Goal: Information Seeking & Learning: Learn about a topic

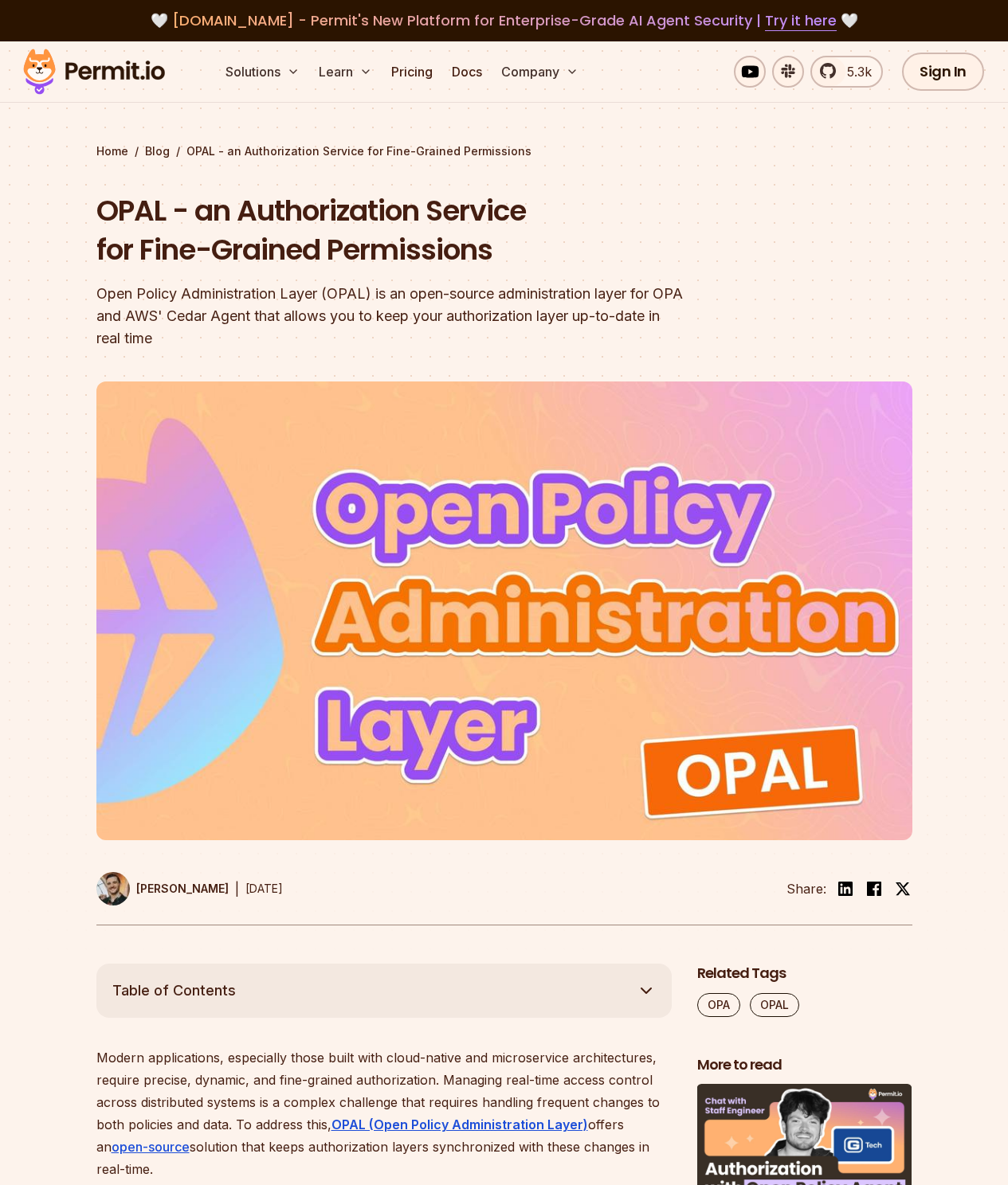
click at [95, 83] on img at bounding box center [94, 71] width 157 height 54
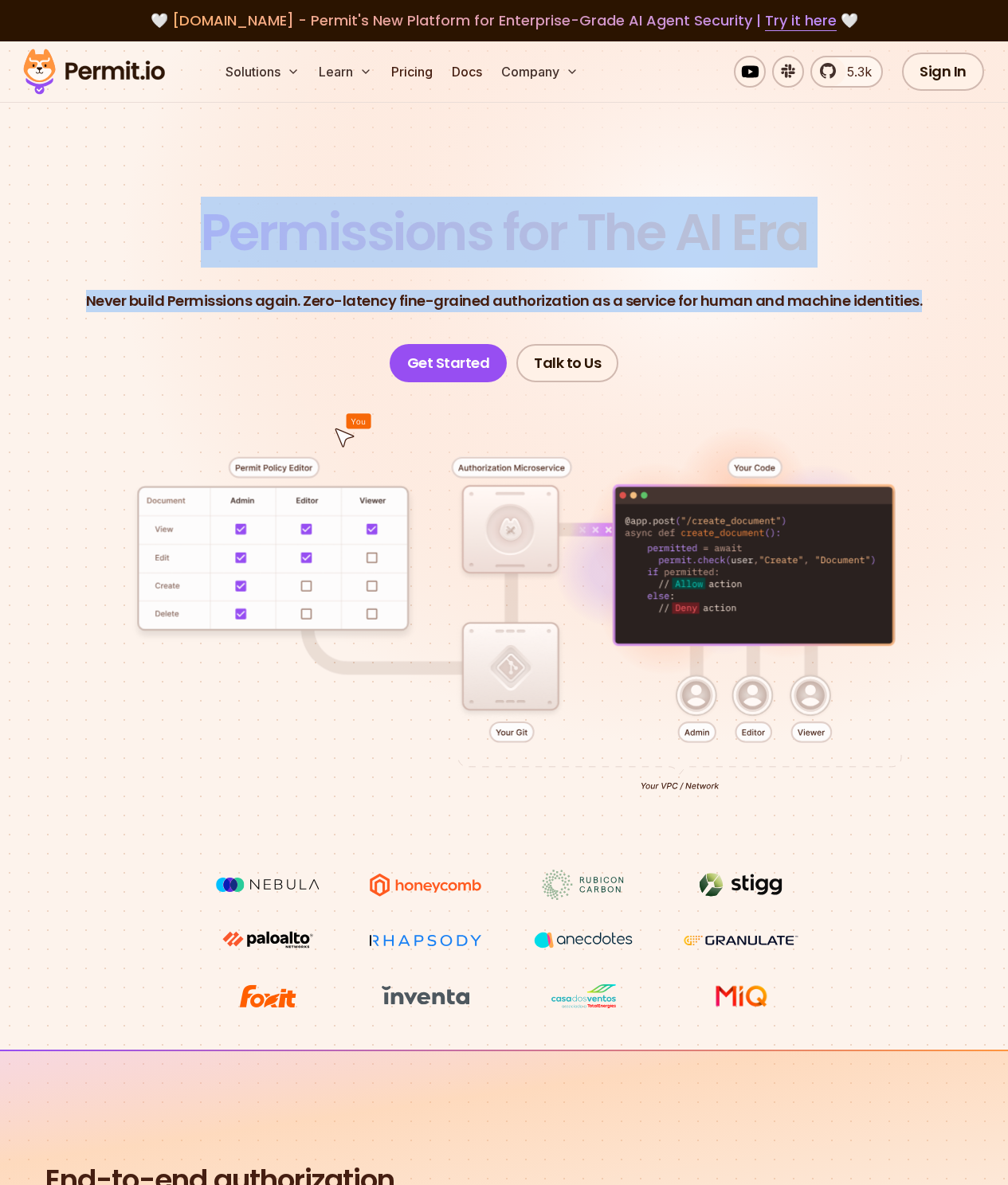
drag, startPoint x: 177, startPoint y: 197, endPoint x: 984, endPoint y: 319, distance: 816.2
click at [984, 319] on section "Permissions for The AI Era Never build Permissions again. Zero-latency fine-gra…" at bounding box center [504, 546] width 1008 height 1009
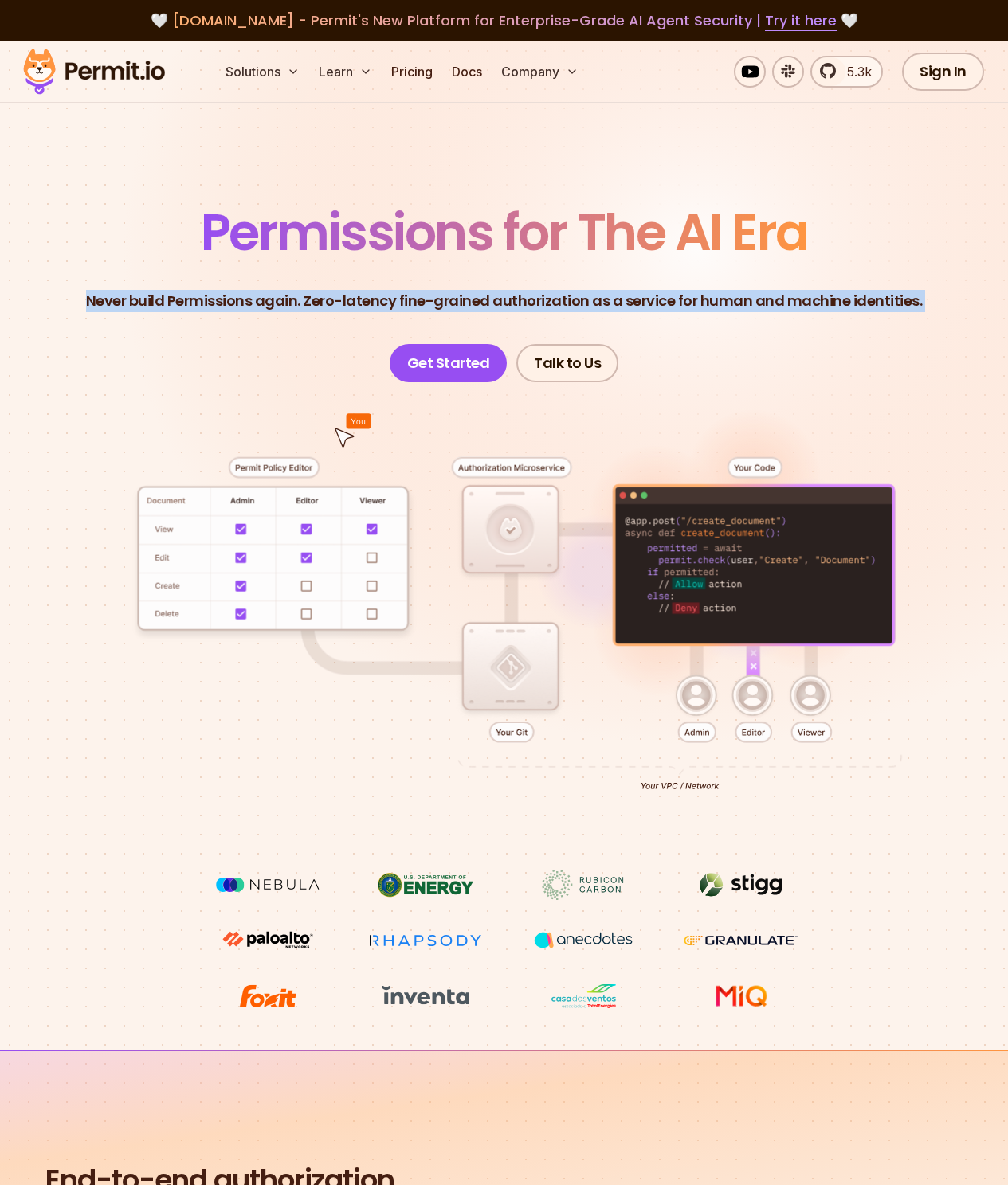
drag, startPoint x: 984, startPoint y: 319, endPoint x: 80, endPoint y: 200, distance: 911.8
click at [80, 200] on section "Permissions for The AI Era Never build Permissions again. Zero-latency fine-gra…" at bounding box center [504, 546] width 1008 height 1009
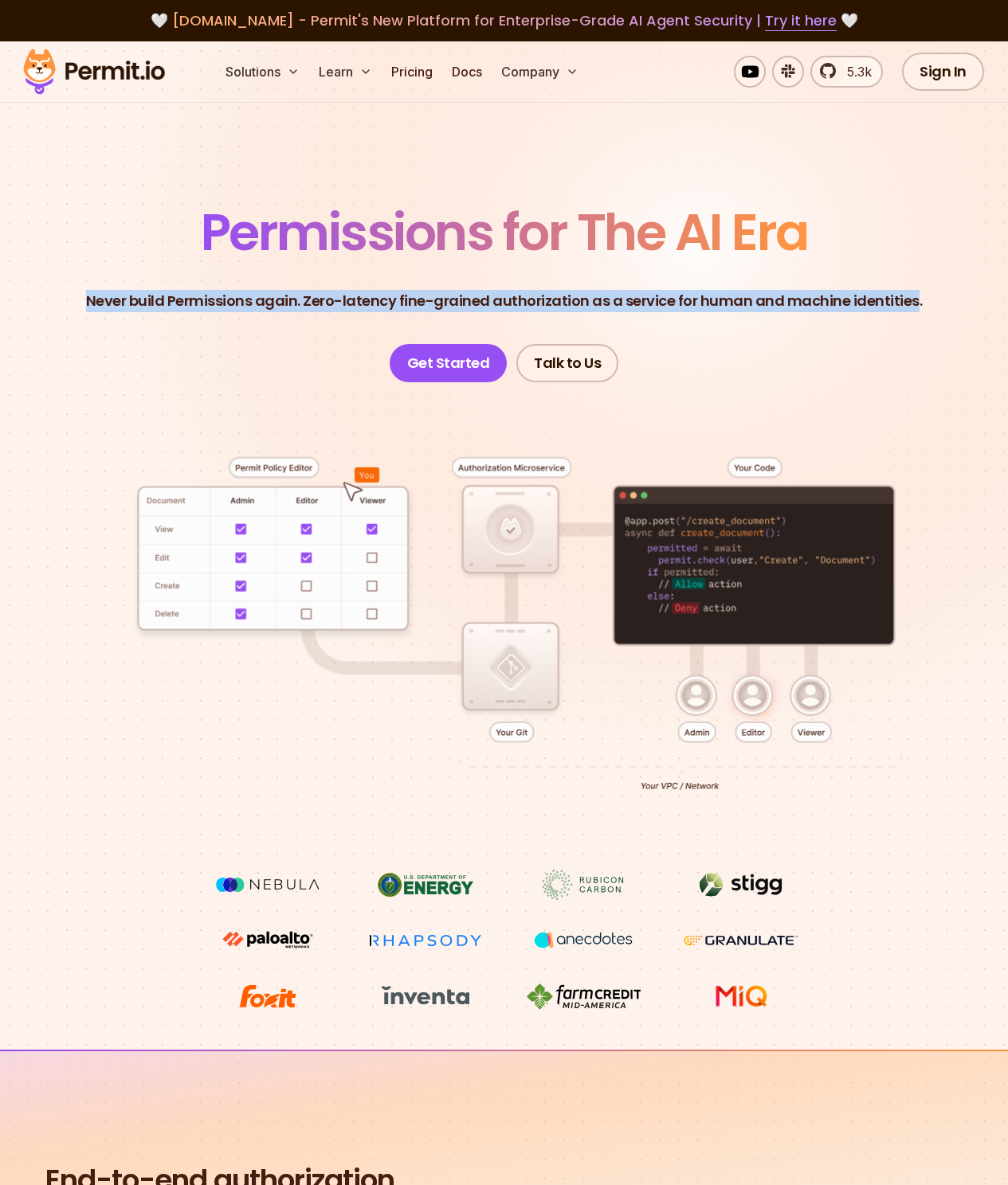
drag, startPoint x: 80, startPoint y: 200, endPoint x: 920, endPoint y: 304, distance: 846.4
click at [911, 305] on section "Permissions for The AI Era Never build Permissions again. Zero-latency fine-gra…" at bounding box center [504, 546] width 1008 height 1009
click at [920, 304] on header "Permissions for The AI Era Never build Permissions again. Zero-latency fine-gra…" at bounding box center [504, 295] width 932 height 175
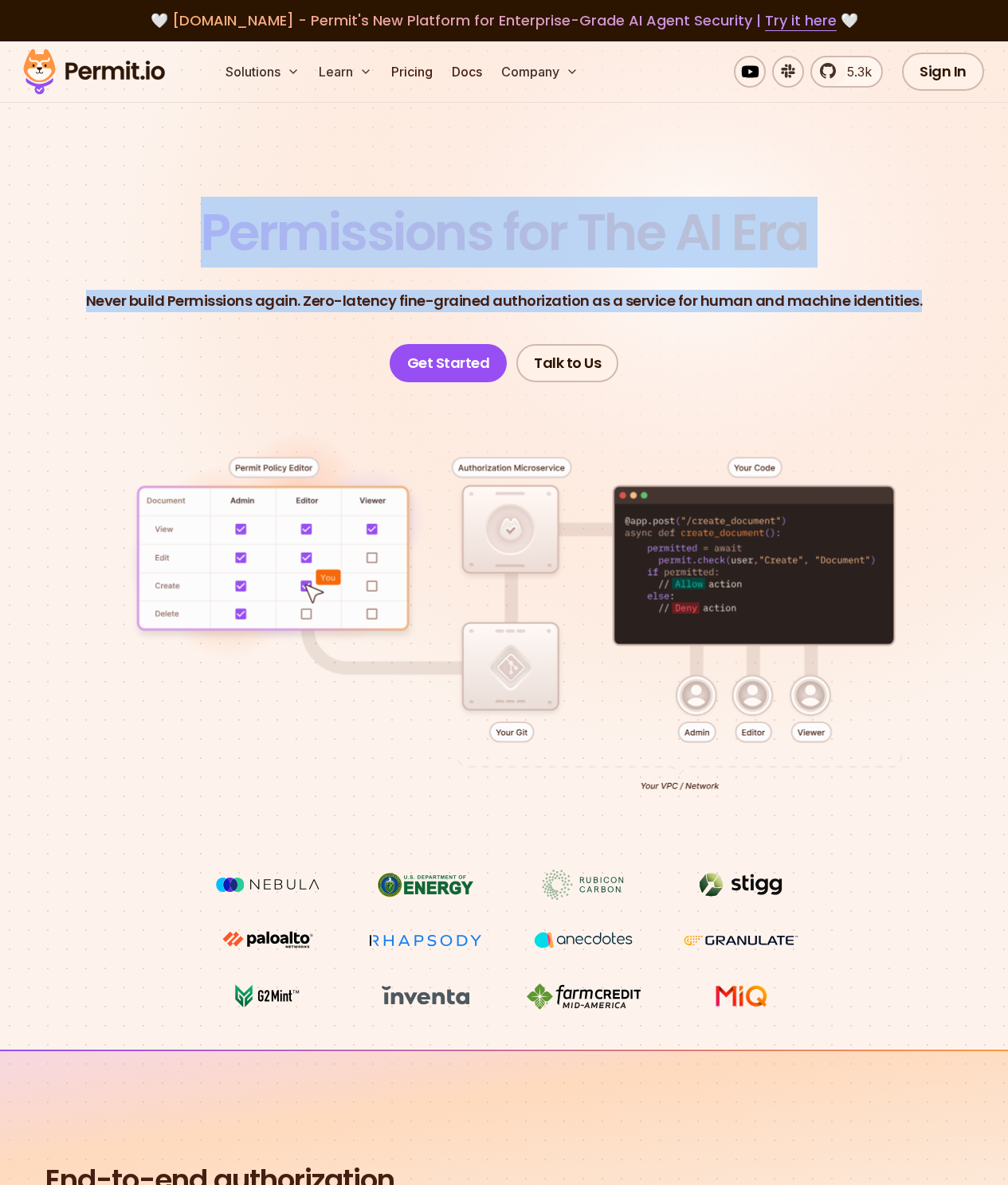
drag, startPoint x: 943, startPoint y: 305, endPoint x: 146, endPoint y: 206, distance: 803.1
click at [146, 206] on section "Permissions for The AI Era Never build Permissions again. Zero-latency fine-gra…" at bounding box center [504, 546] width 1008 height 1009
click at [145, 206] on section "Permissions for The AI Era Never build Permissions again. Zero-latency fine-gra…" at bounding box center [504, 546] width 1008 height 1009
drag, startPoint x: 144, startPoint y: 200, endPoint x: 942, endPoint y: 309, distance: 805.4
click at [942, 309] on section "Permissions for The AI Era Never build Permissions again. Zero-latency fine-gra…" at bounding box center [504, 546] width 1008 height 1009
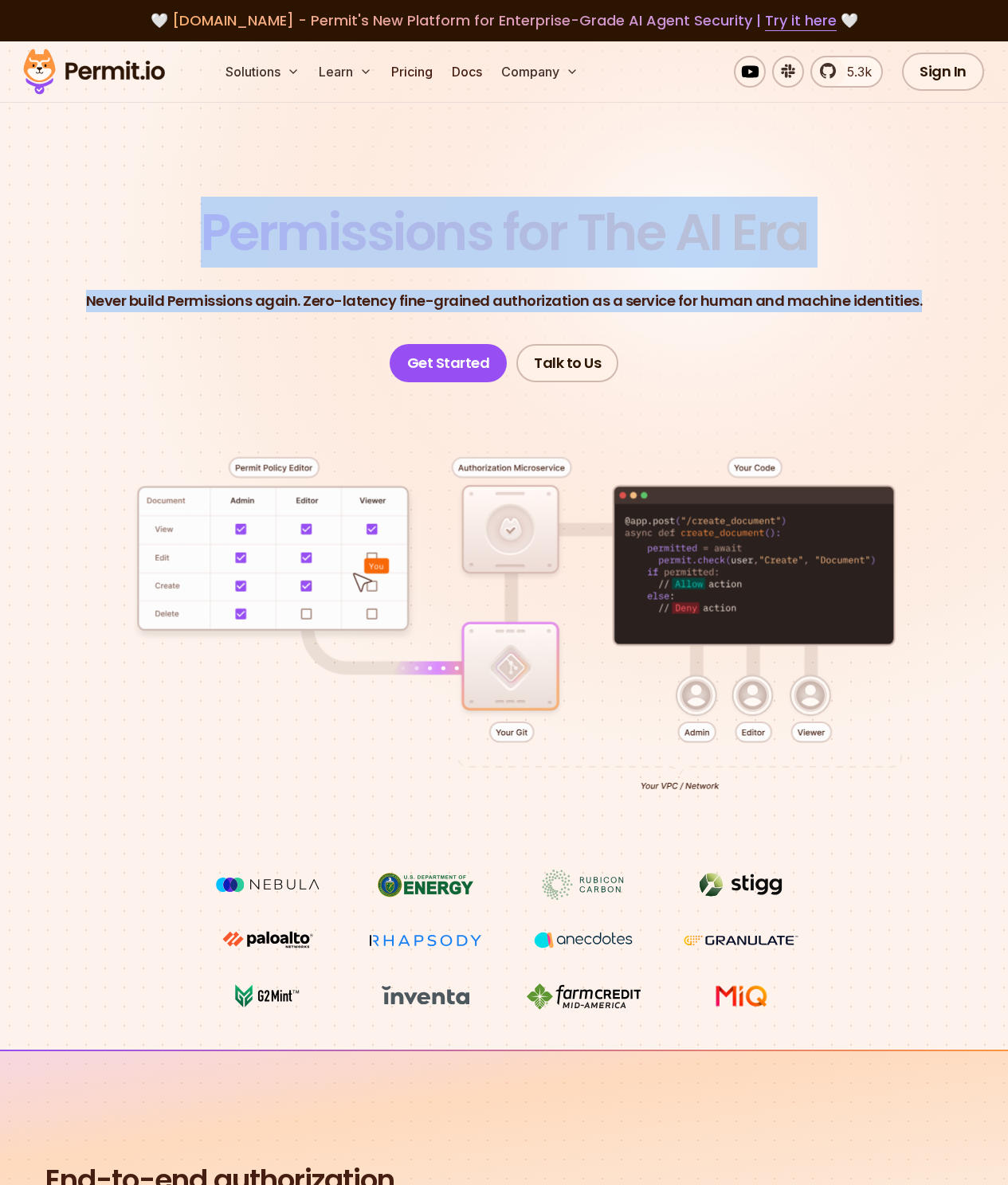
click at [942, 309] on header "Permissions for The AI Era Never build Permissions again. Zero-latency fine-gra…" at bounding box center [504, 295] width 932 height 175
drag, startPoint x: 941, startPoint y: 307, endPoint x: 155, endPoint y: 215, distance: 791.4
click at [155, 215] on header "Permissions for The AI Era Never build Permissions again. Zero-latency fine-gra…" at bounding box center [504, 295] width 932 height 175
click at [154, 215] on header "Permissions for The AI Era Never build Permissions again. Zero-latency fine-gra…" at bounding box center [504, 295] width 932 height 175
drag, startPoint x: 152, startPoint y: 214, endPoint x: 900, endPoint y: 322, distance: 755.8
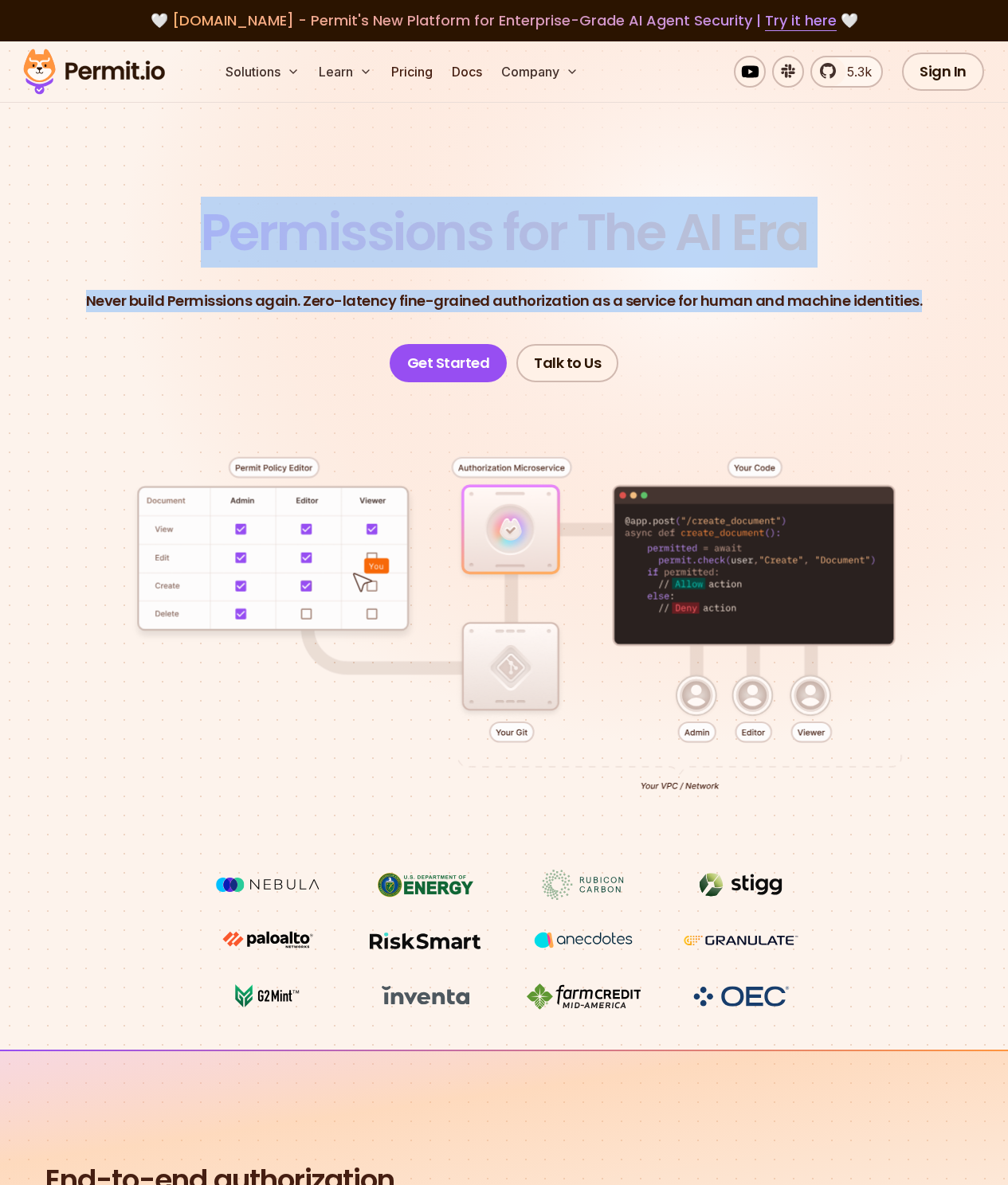
click at [900, 322] on header "Permissions for The AI Era Never build Permissions again. Zero-latency fine-gra…" at bounding box center [504, 295] width 932 height 175
click at [921, 318] on header "Permissions for The AI Era Never build Permissions again. Zero-latency fine-gra…" at bounding box center [504, 295] width 932 height 175
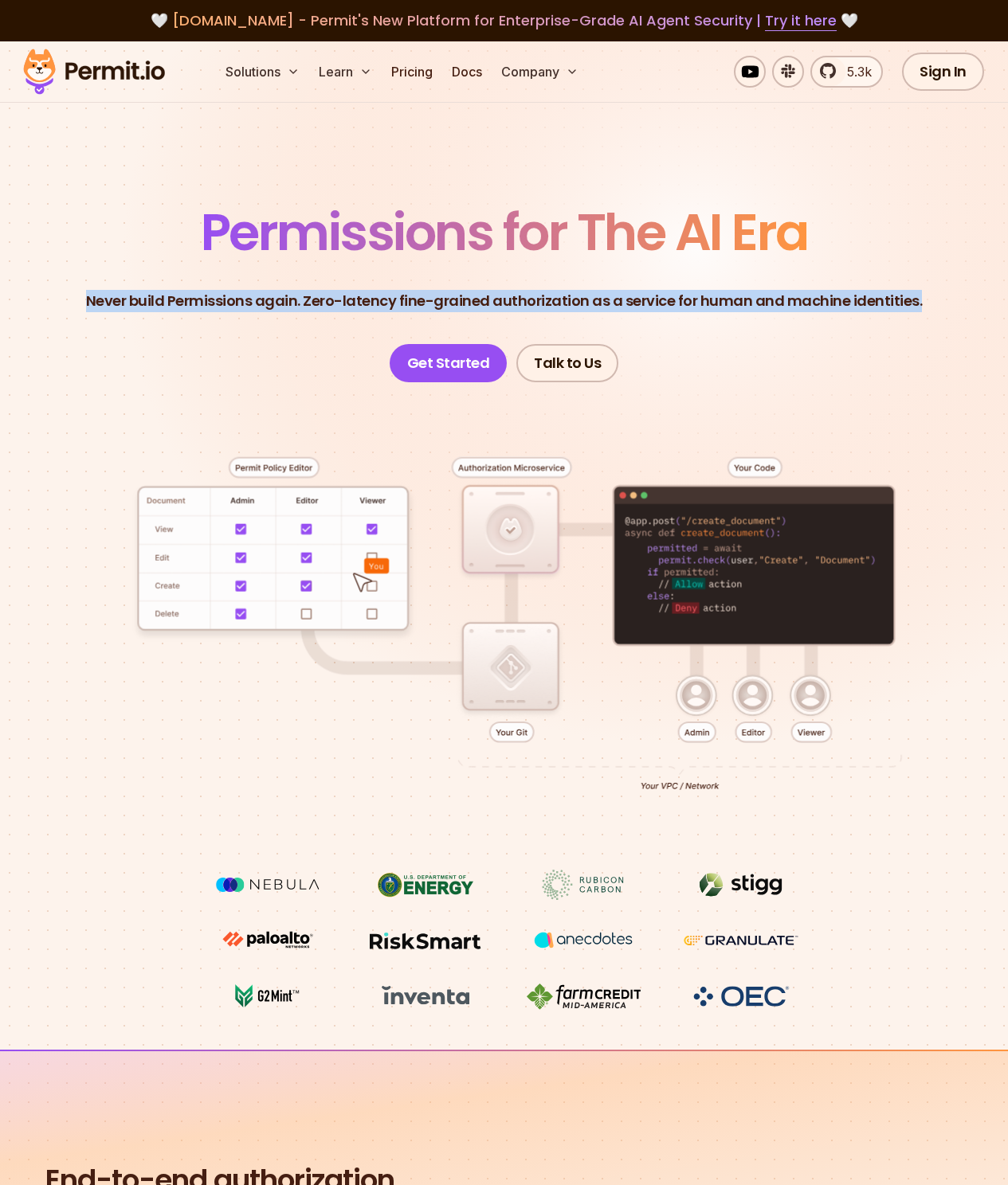
drag, startPoint x: 927, startPoint y: 315, endPoint x: 121, endPoint y: 220, distance: 811.6
click at [121, 220] on header "Permissions for The AI Era Never build Permissions again. Zero-latency fine-gra…" at bounding box center [504, 295] width 932 height 175
drag, startPoint x: 147, startPoint y: 221, endPoint x: 952, endPoint y: 344, distance: 814.3
click at [950, 353] on header "Permissions for The AI Era Never build Permissions again. Zero-latency fine-gra…" at bounding box center [504, 295] width 932 height 175
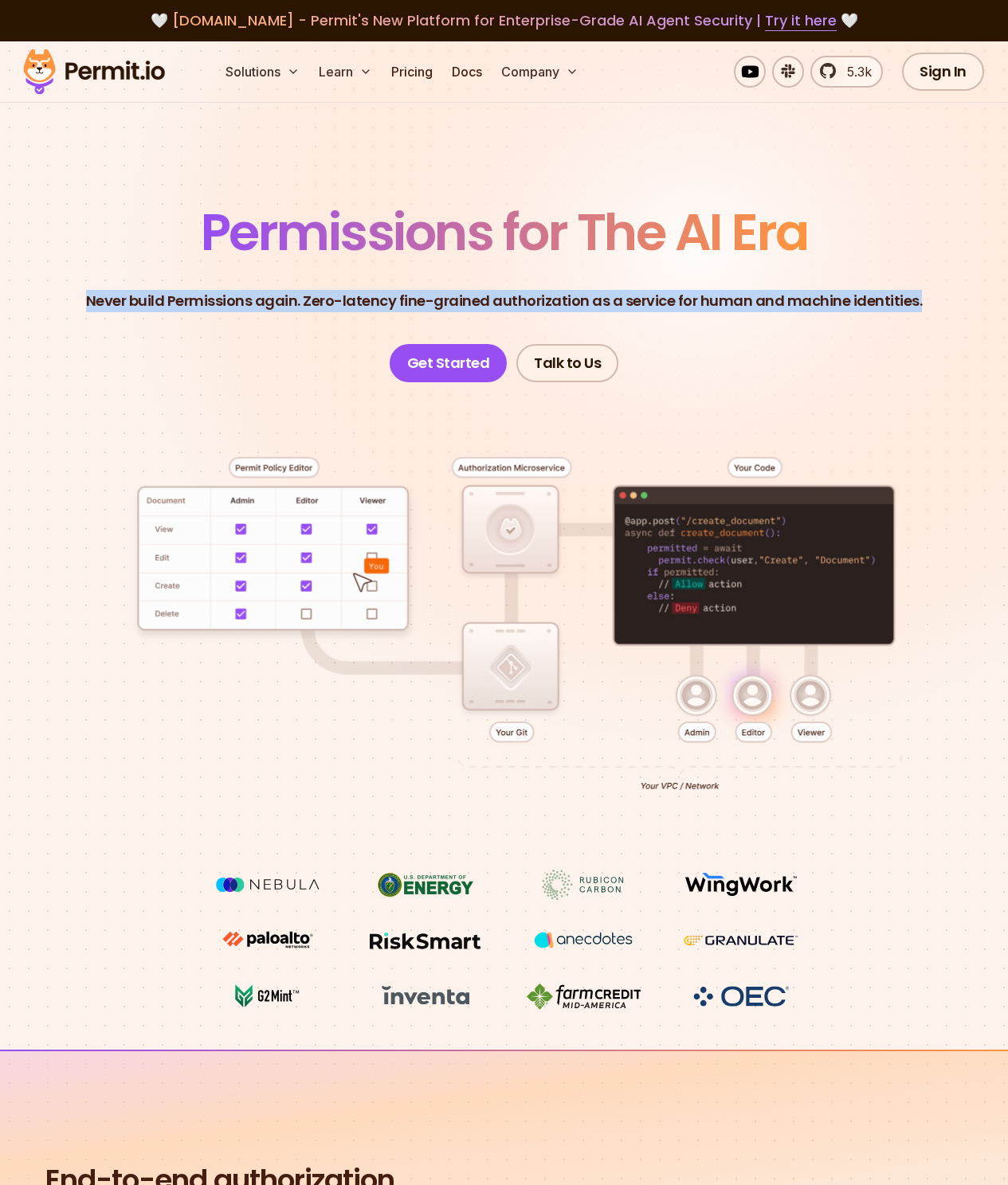
click at [953, 338] on header "Permissions for The AI Era Never build Permissions again. Zero-latency fine-gra…" at bounding box center [504, 295] width 932 height 175
drag, startPoint x: 950, startPoint y: 329, endPoint x: 115, endPoint y: 214, distance: 842.9
click at [115, 214] on header "Permissions for The AI Era Never build Permissions again. Zero-latency fine-gra…" at bounding box center [504, 295] width 932 height 175
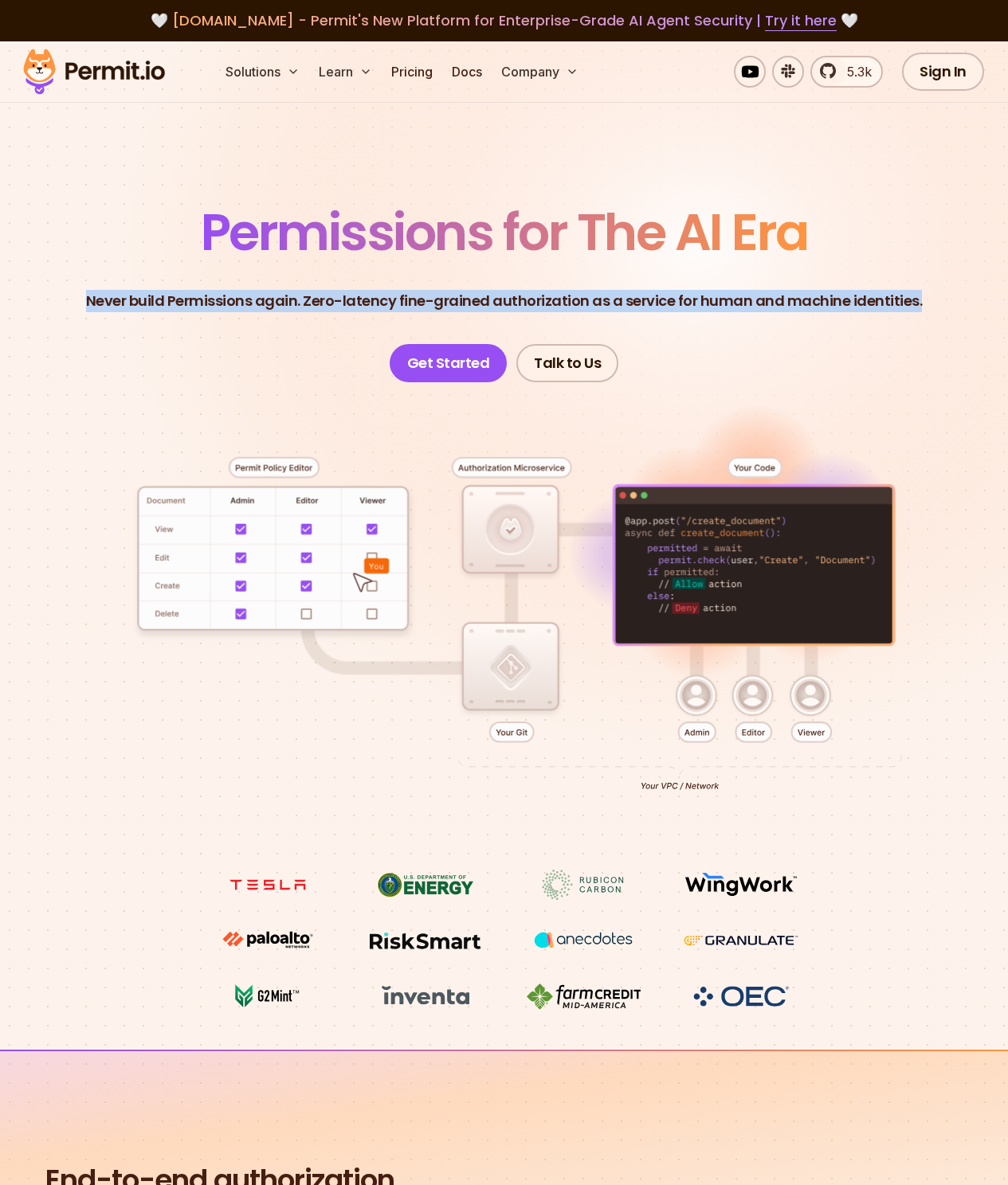
drag, startPoint x: 99, startPoint y: 210, endPoint x: 150, endPoint y: 204, distance: 51.4
click at [103, 210] on header "Permissions for The AI Era Never build Permissions again. Zero-latency fine-gra…" at bounding box center [504, 295] width 932 height 175
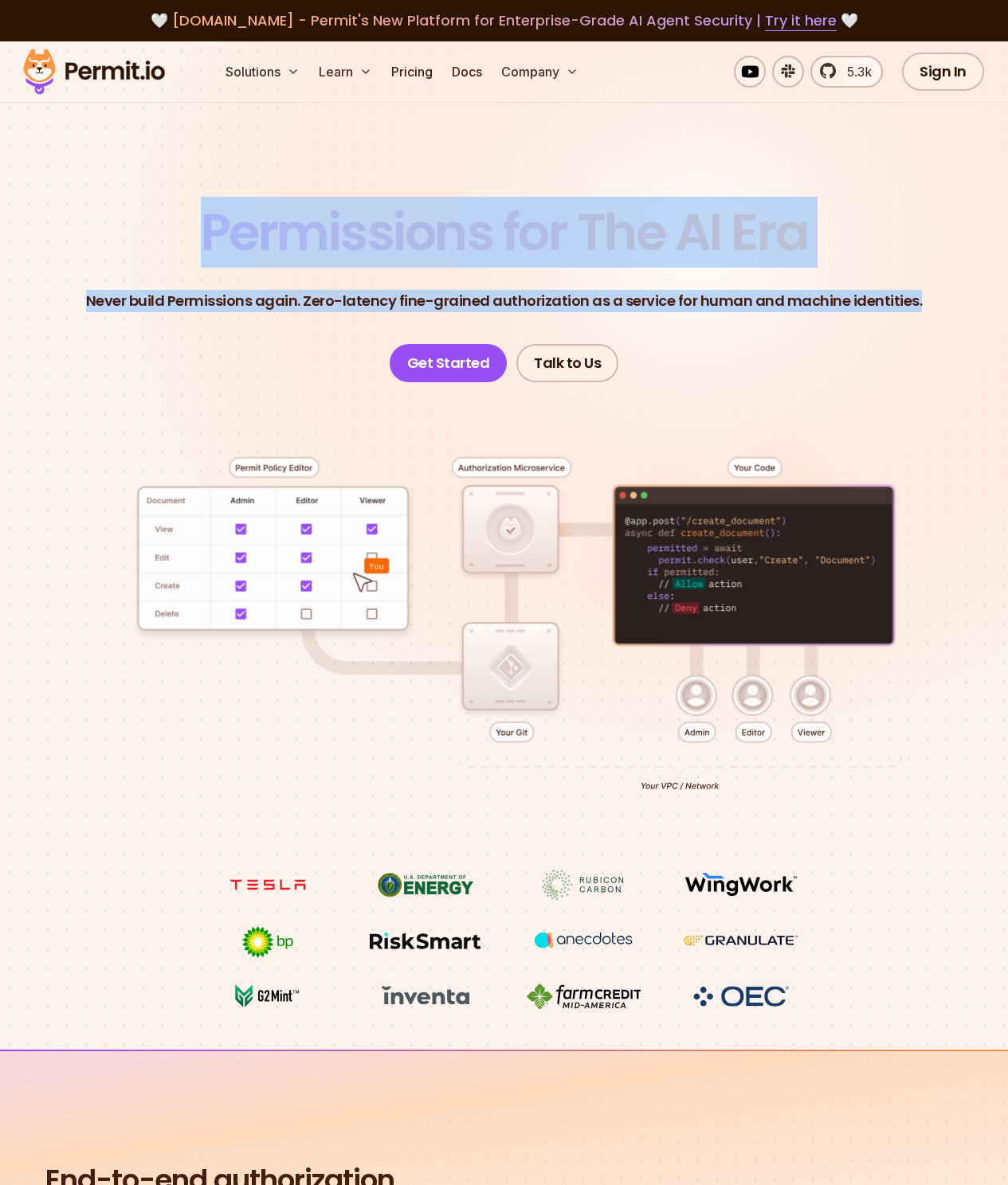
drag, startPoint x: 150, startPoint y: 204, endPoint x: 963, endPoint y: 321, distance: 821.4
click at [963, 321] on section "Permissions for The AI Era Never build Permissions again. Zero-latency fine-gra…" at bounding box center [504, 546] width 1008 height 1009
click at [963, 321] on header "Permissions for The AI Era Never build Permissions again. Zero-latency fine-gra…" at bounding box center [504, 295] width 932 height 175
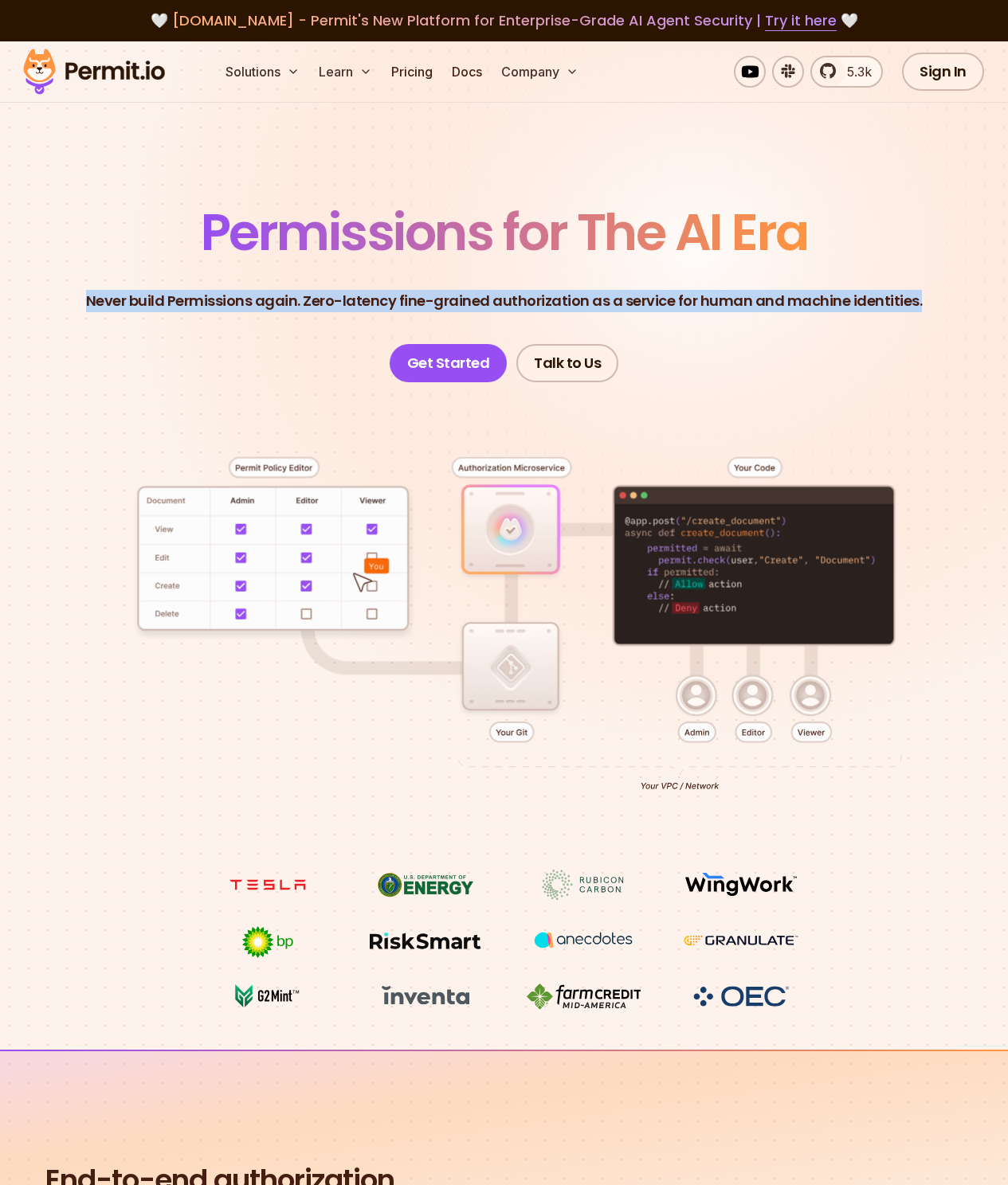
drag, startPoint x: 959, startPoint y: 314, endPoint x: 118, endPoint y: 226, distance: 845.6
click at [118, 226] on header "Permissions for The AI Era Never build Permissions again. Zero-latency fine-gra…" at bounding box center [504, 295] width 932 height 175
drag, startPoint x: 118, startPoint y: 226, endPoint x: 123, endPoint y: 205, distance: 21.6
click at [118, 226] on header "Permissions for The AI Era Never build Permissions again. Zero-latency fine-gra…" at bounding box center [504, 295] width 932 height 175
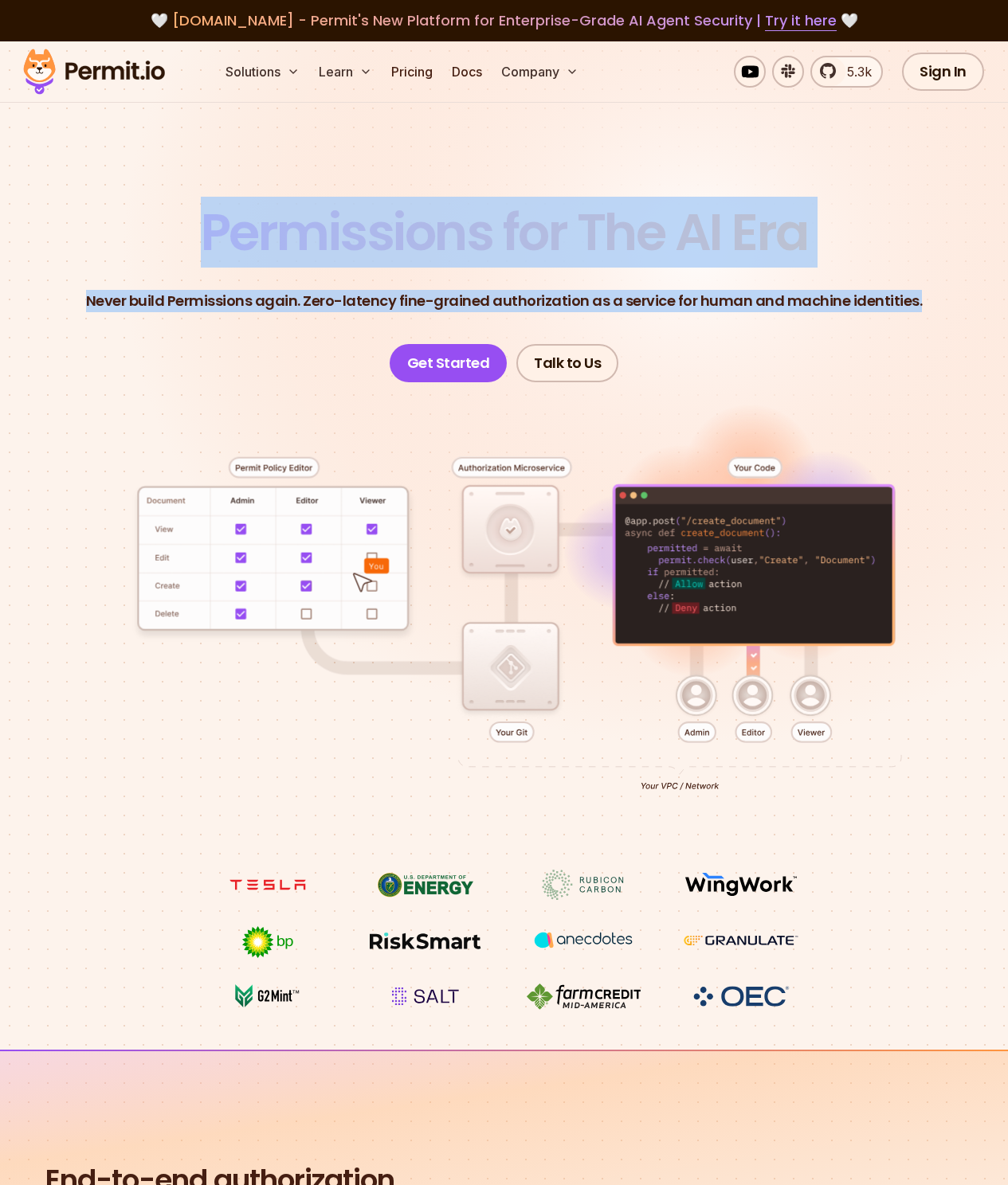
drag, startPoint x: 123, startPoint y: 205, endPoint x: 938, endPoint y: 315, distance: 822.4
click at [938, 315] on section "Permissions for The AI Era Never build Permissions again. Zero-latency fine-gra…" at bounding box center [504, 546] width 1008 height 1009
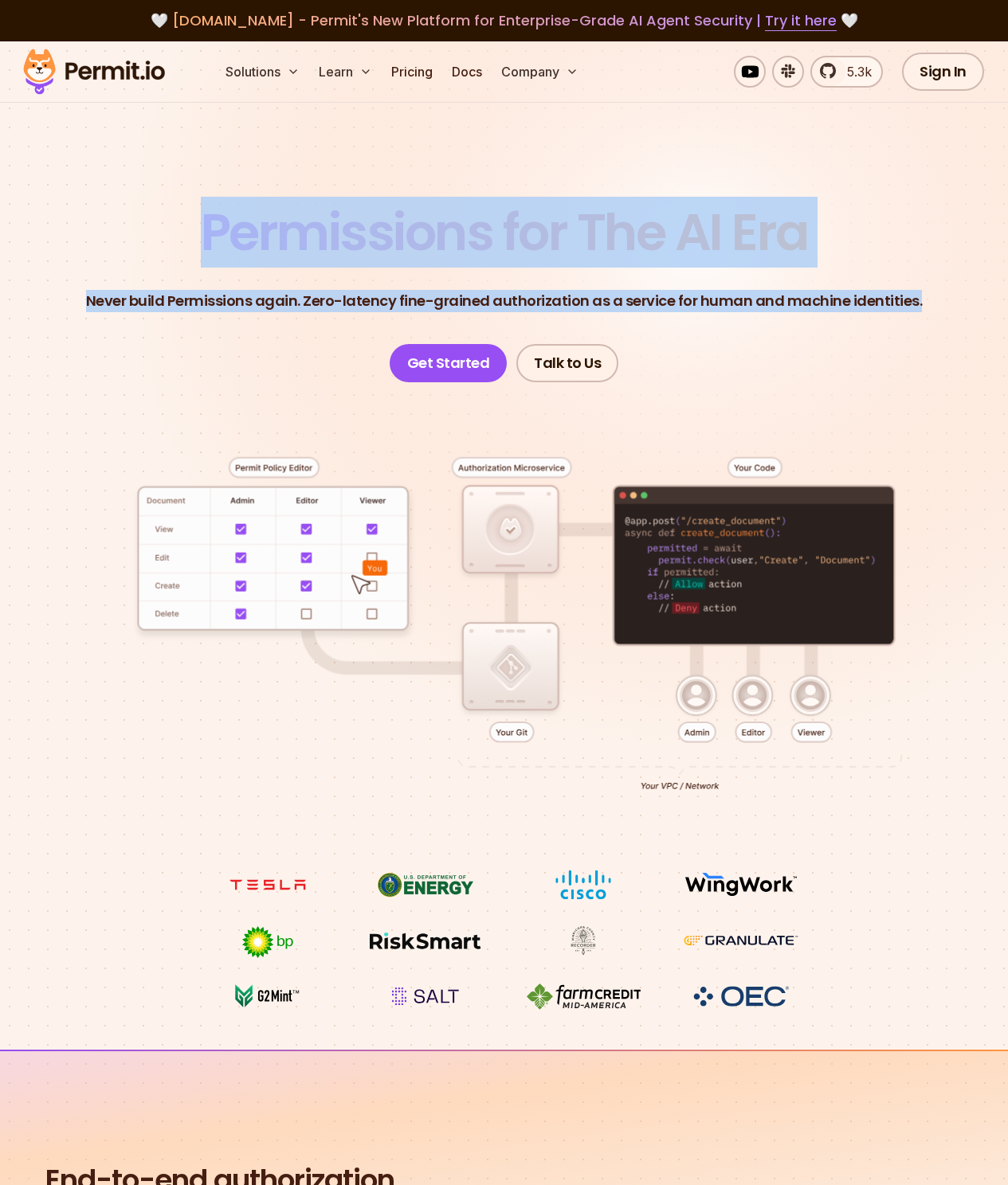
click at [938, 315] on header "Permissions for The AI Era Never build Permissions again. Zero-latency fine-gra…" at bounding box center [504, 295] width 932 height 175
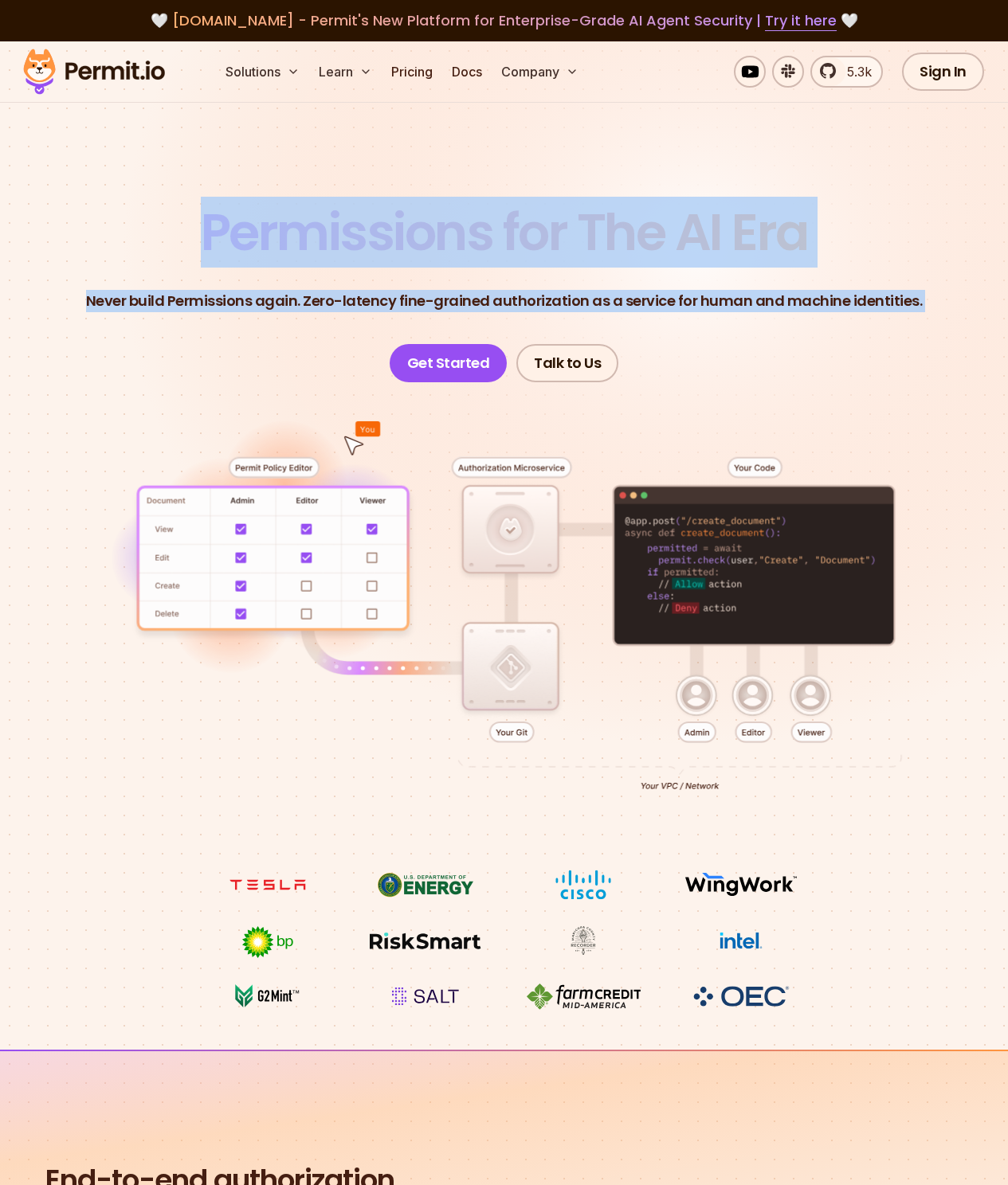
drag, startPoint x: 938, startPoint y: 315, endPoint x: 198, endPoint y: 222, distance: 745.8
click at [198, 222] on header "Permissions for The AI Era Never build Permissions again. Zero-latency fine-gra…" at bounding box center [504, 295] width 932 height 175
click at [201, 222] on span "Permissions for The AI Era" at bounding box center [504, 232] width 607 height 71
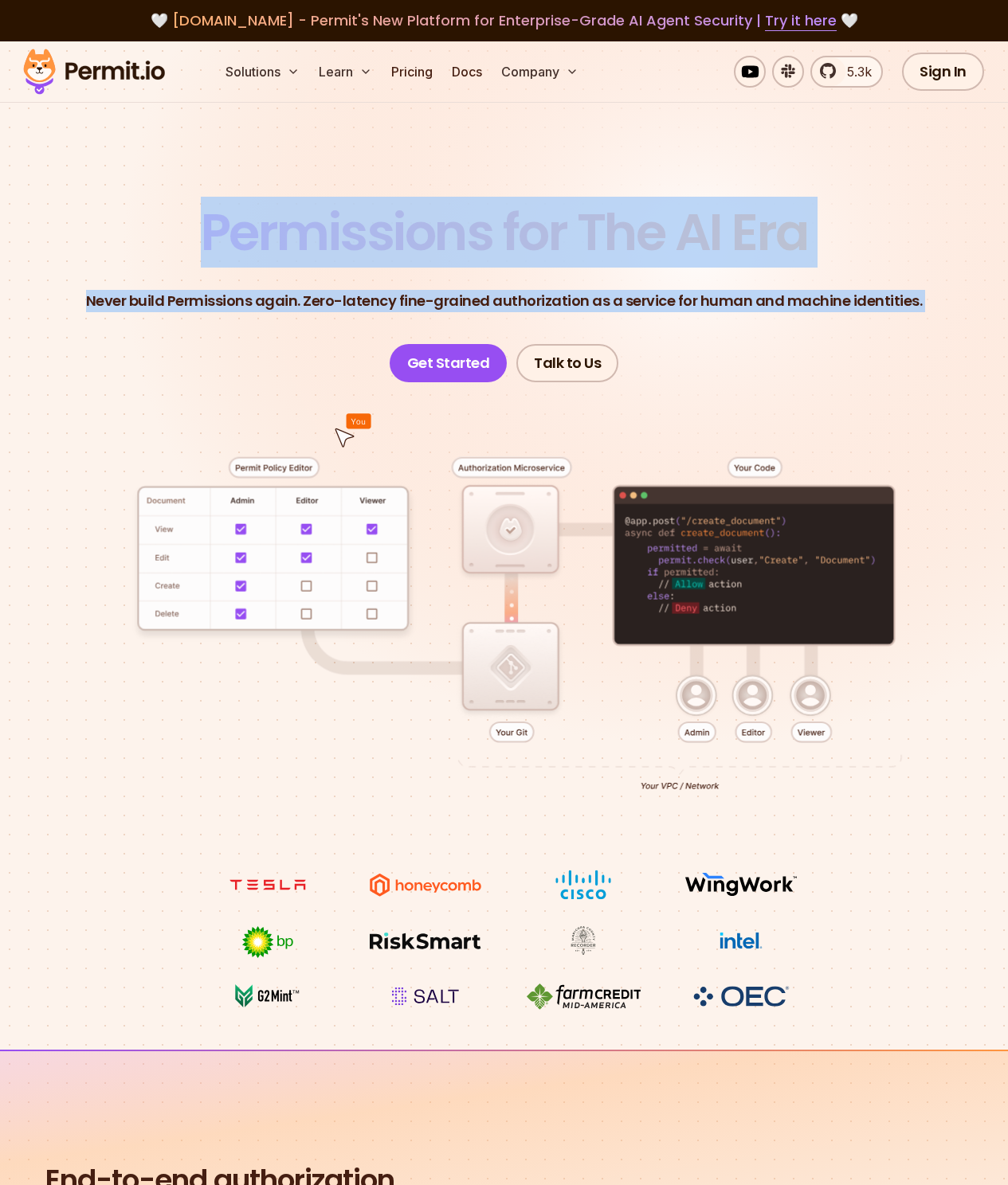
drag, startPoint x: 198, startPoint y: 222, endPoint x: 822, endPoint y: 342, distance: 635.4
click at [822, 342] on header "Permissions for The AI Era Never build Permissions again. Zero-latency fine-gra…" at bounding box center [504, 295] width 932 height 175
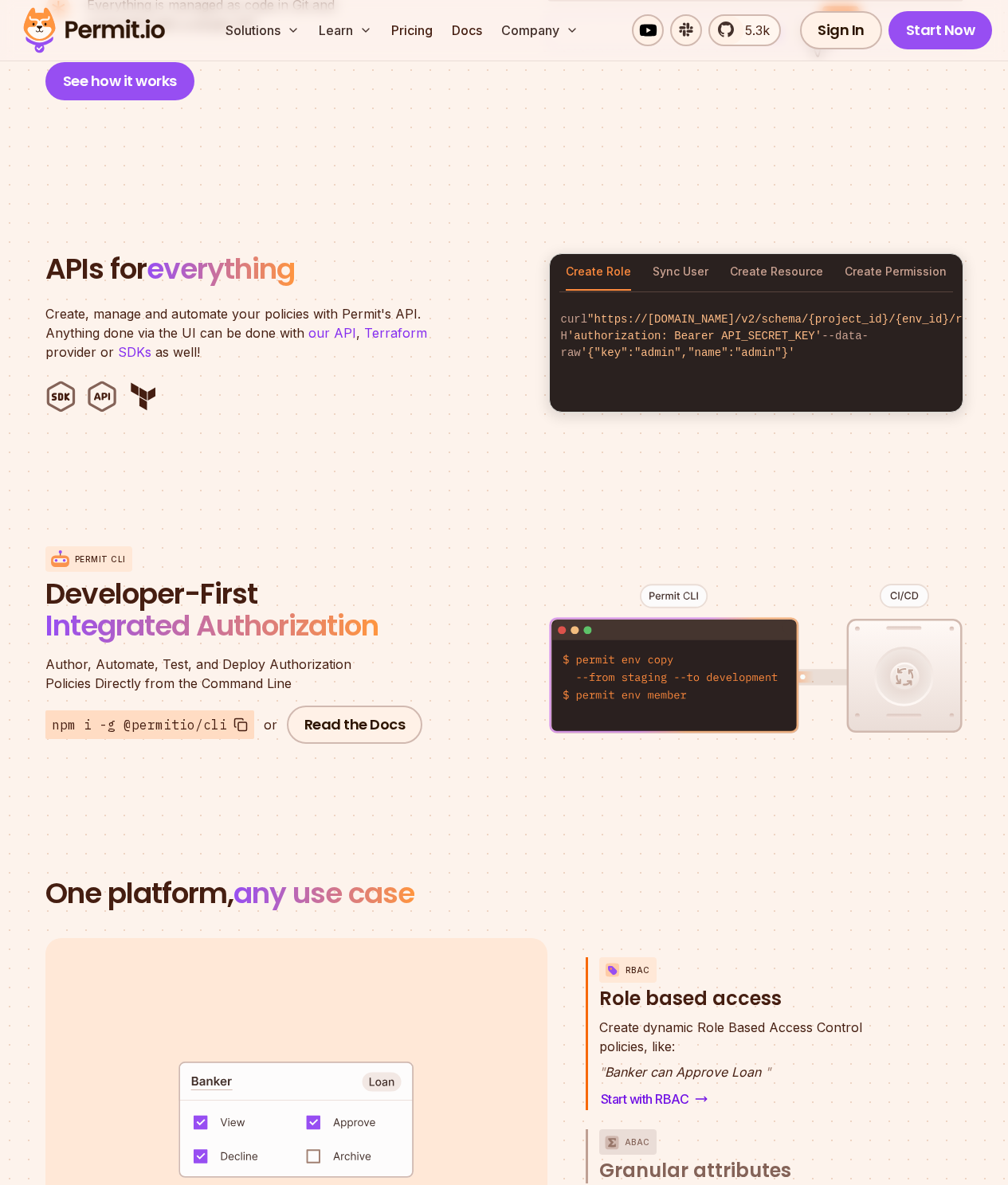
scroll to position [1467, 0]
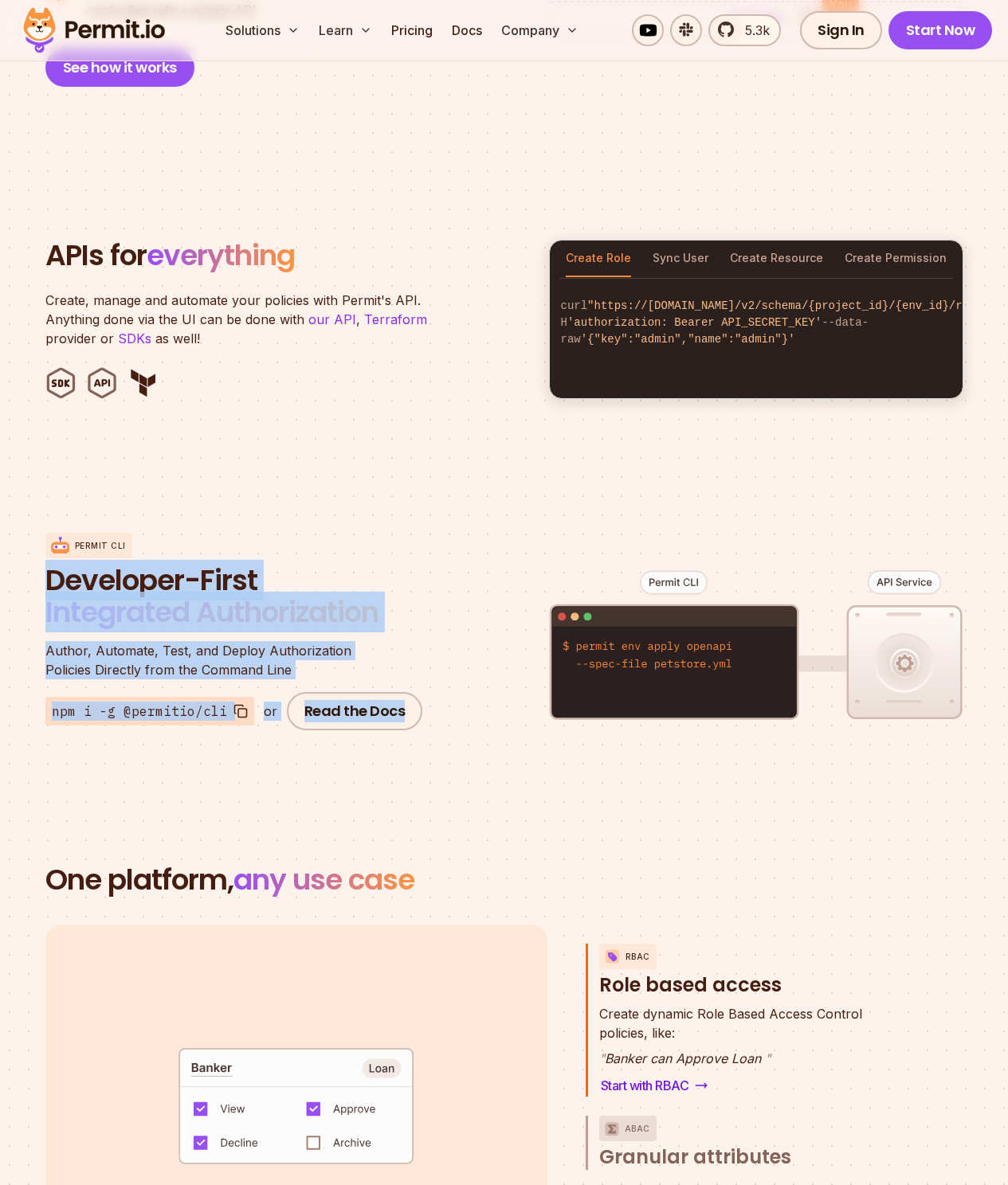
drag, startPoint x: 149, startPoint y: 542, endPoint x: 527, endPoint y: 609, distance: 383.9
click at [527, 609] on section "Permit CLI Developer-First Integrated Authorization Author, Automate, Test, and…" at bounding box center [504, 633] width 1008 height 313
click at [528, 609] on div "Permit CLI Developer-First Integrated Authorization Author, Automate, Test, and…" at bounding box center [504, 633] width 918 height 313
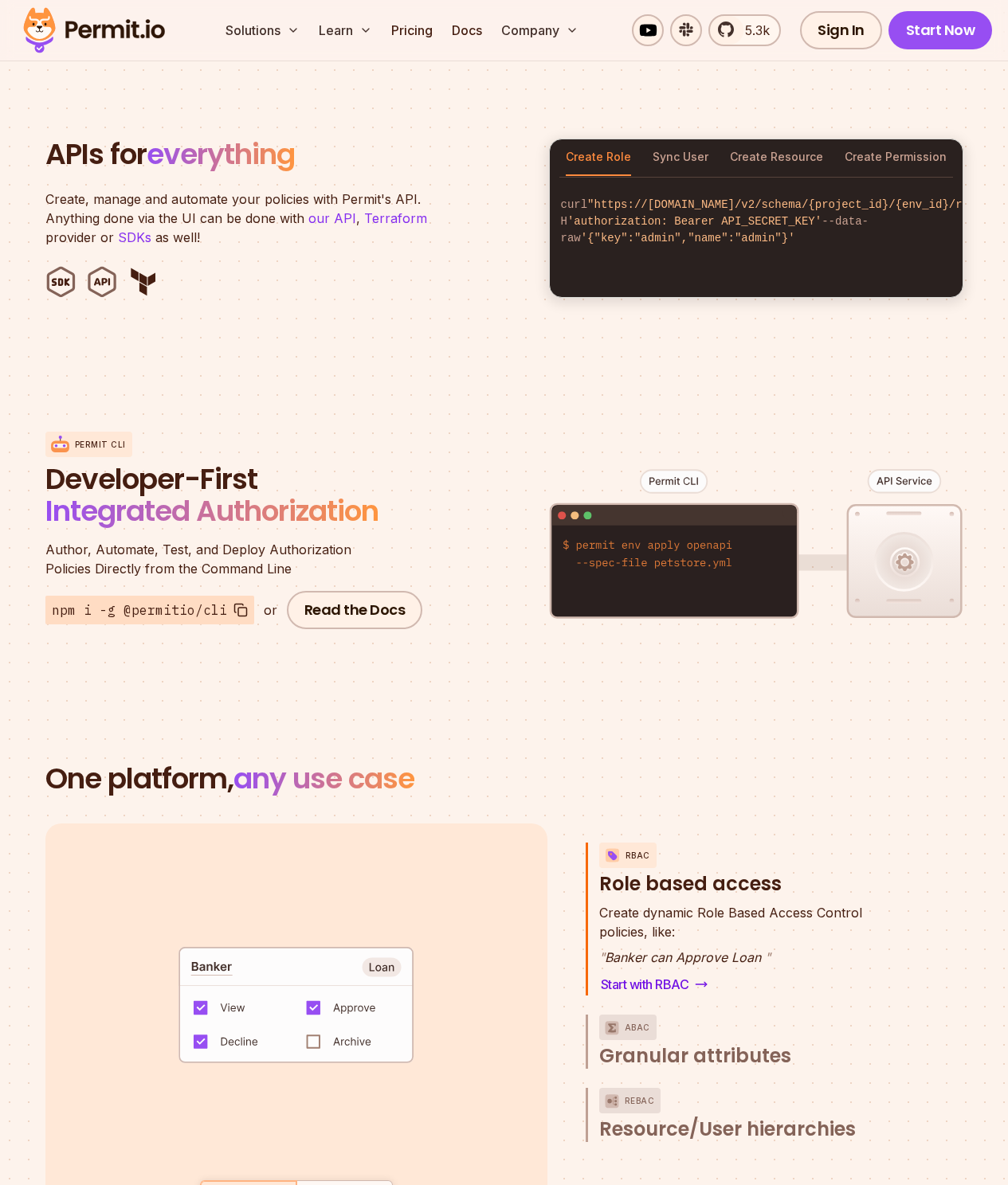
scroll to position [1761, 0]
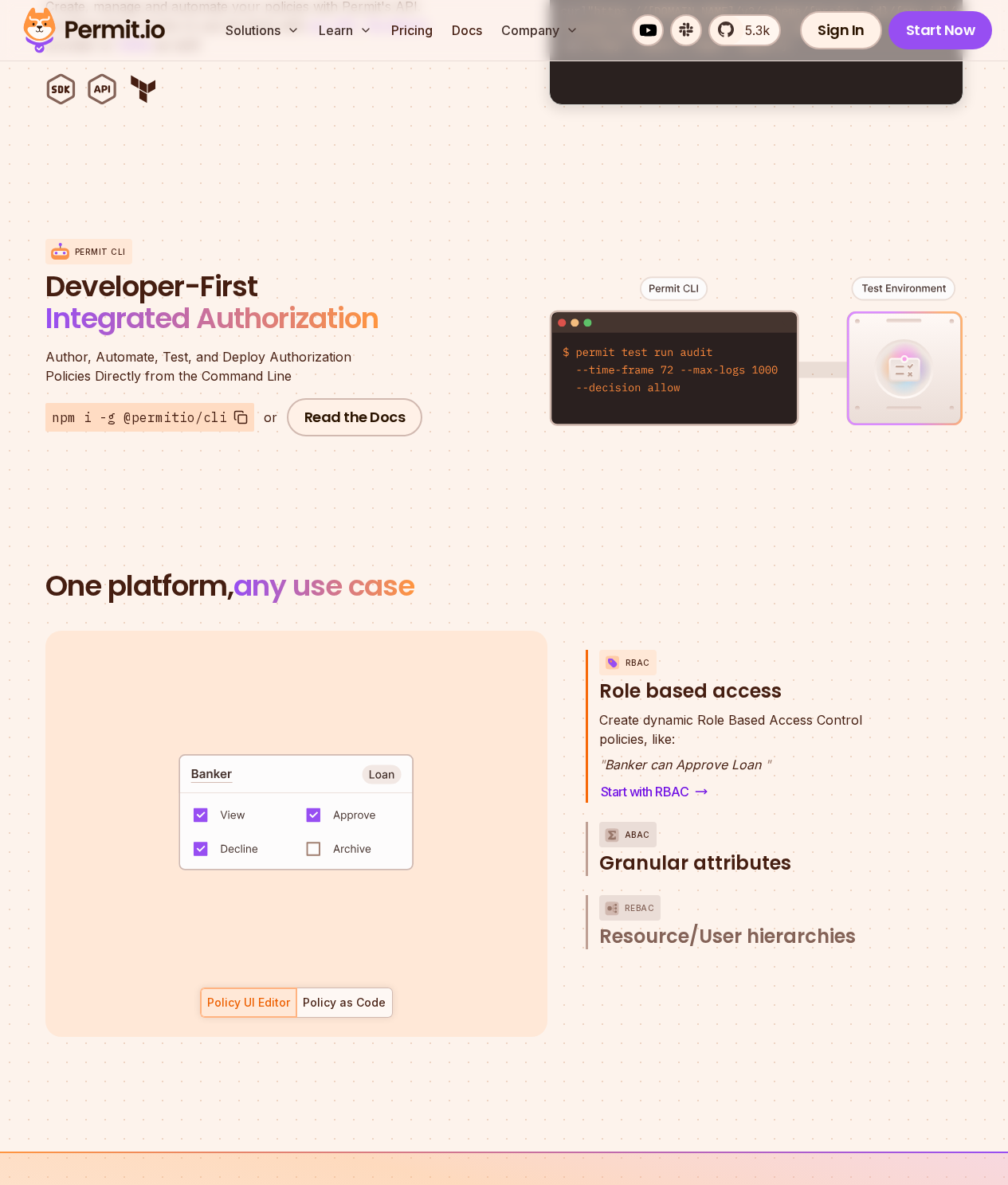
click at [650, 851] on span "Granular attributes" at bounding box center [695, 864] width 192 height 25
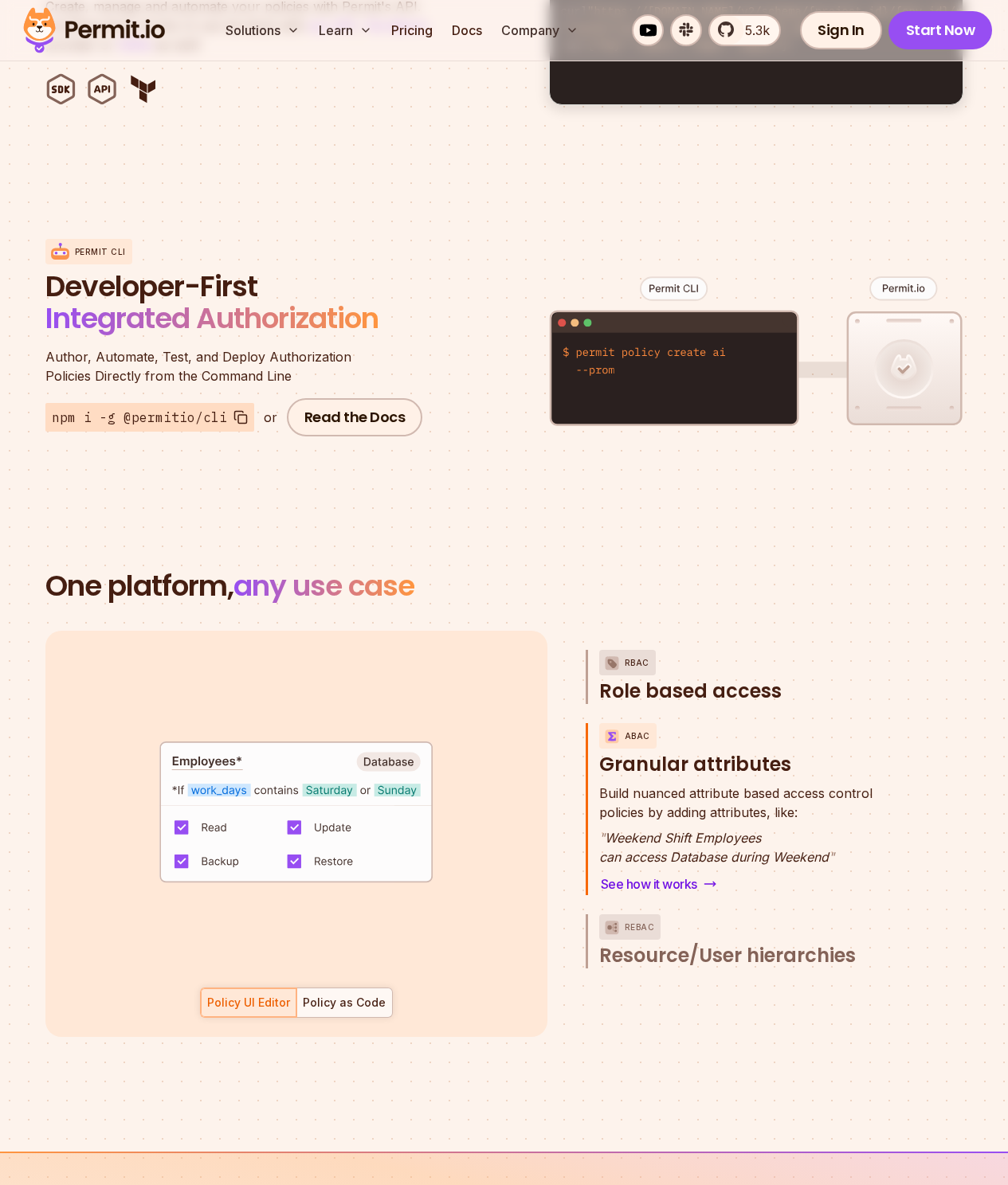
click at [665, 679] on span "Role based access" at bounding box center [690, 691] width 183 height 25
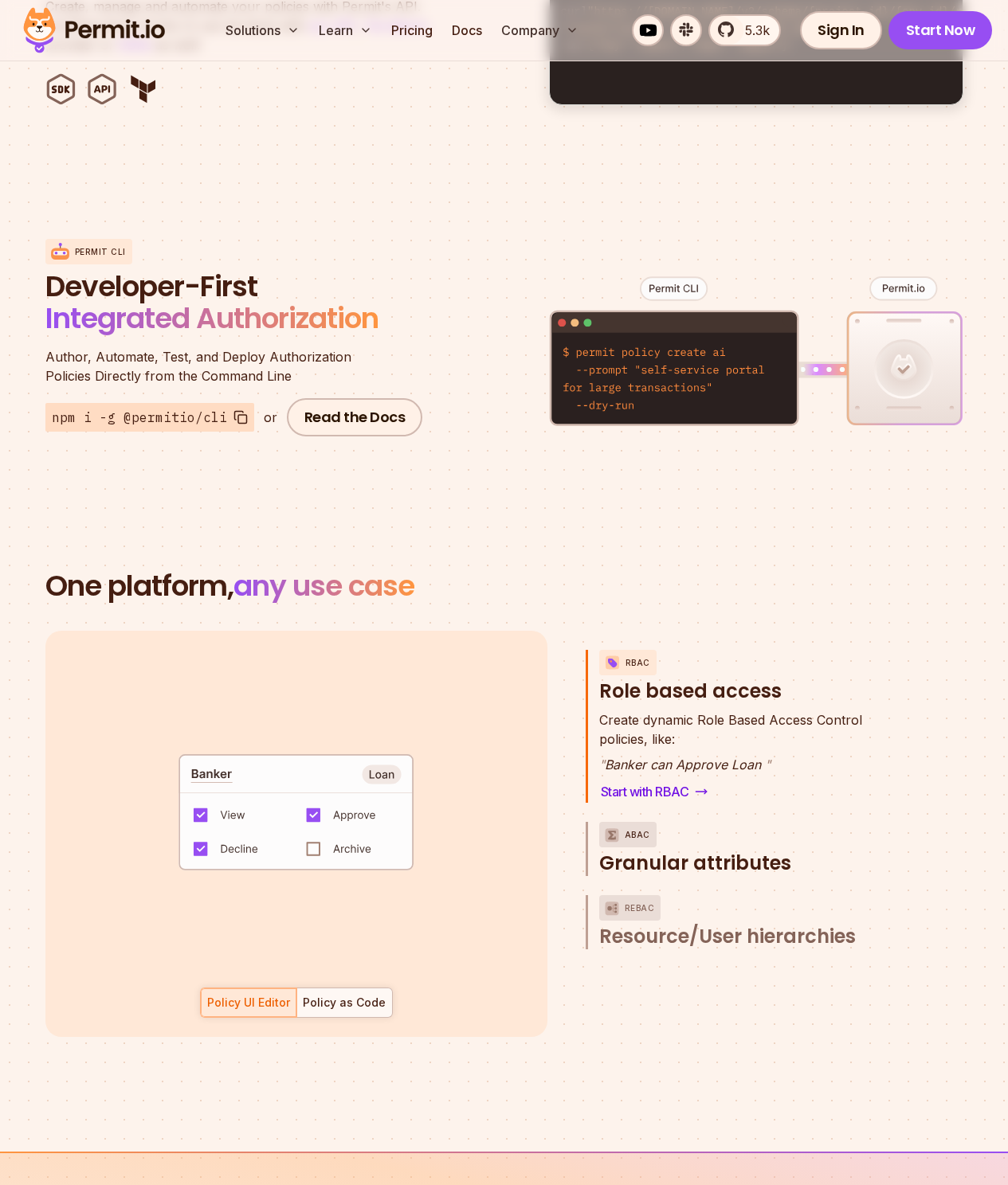
click at [629, 851] on span "Granular attributes" at bounding box center [695, 864] width 192 height 25
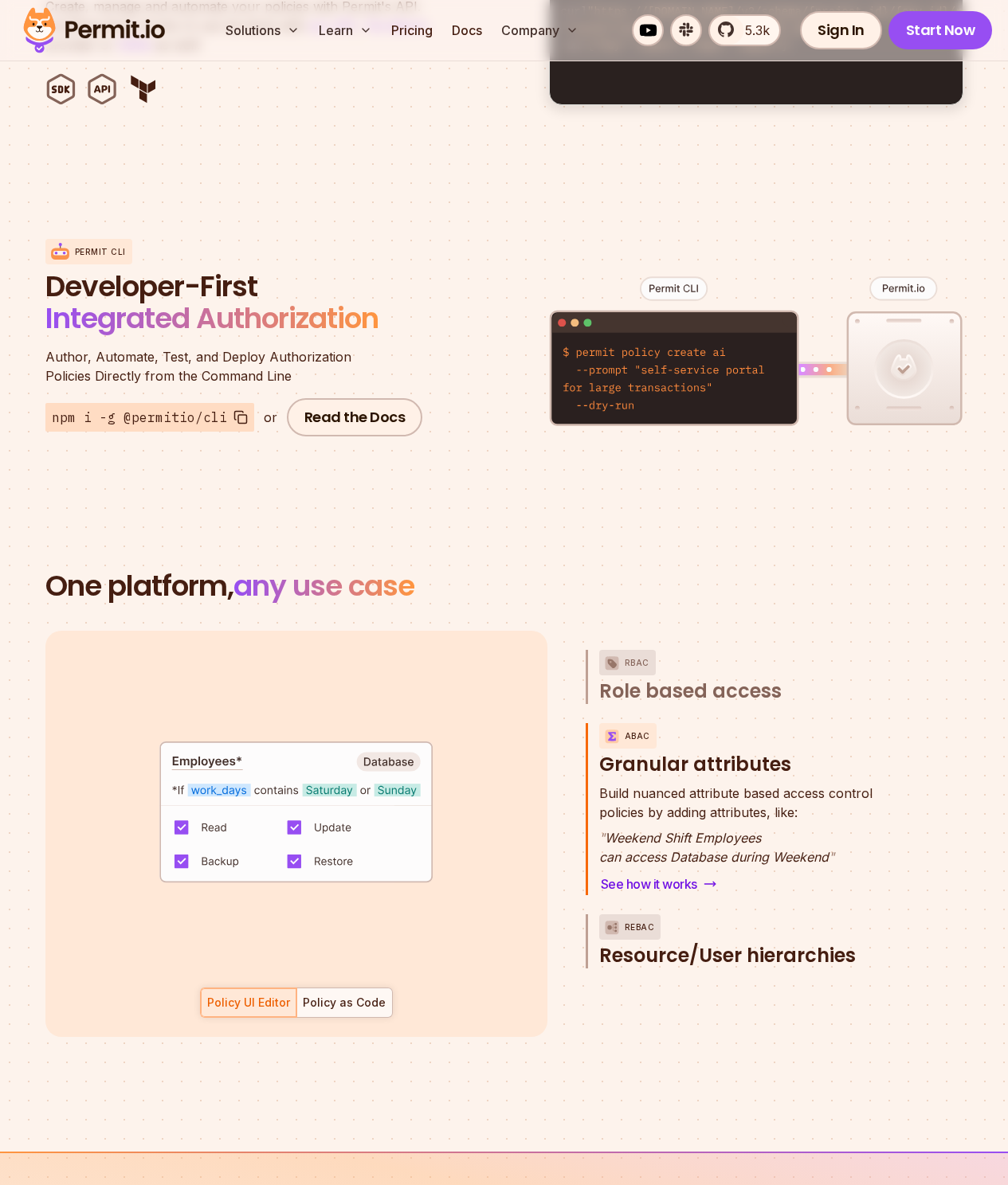
click at [645, 944] on span "Resource/User hierarchies" at bounding box center [727, 956] width 256 height 25
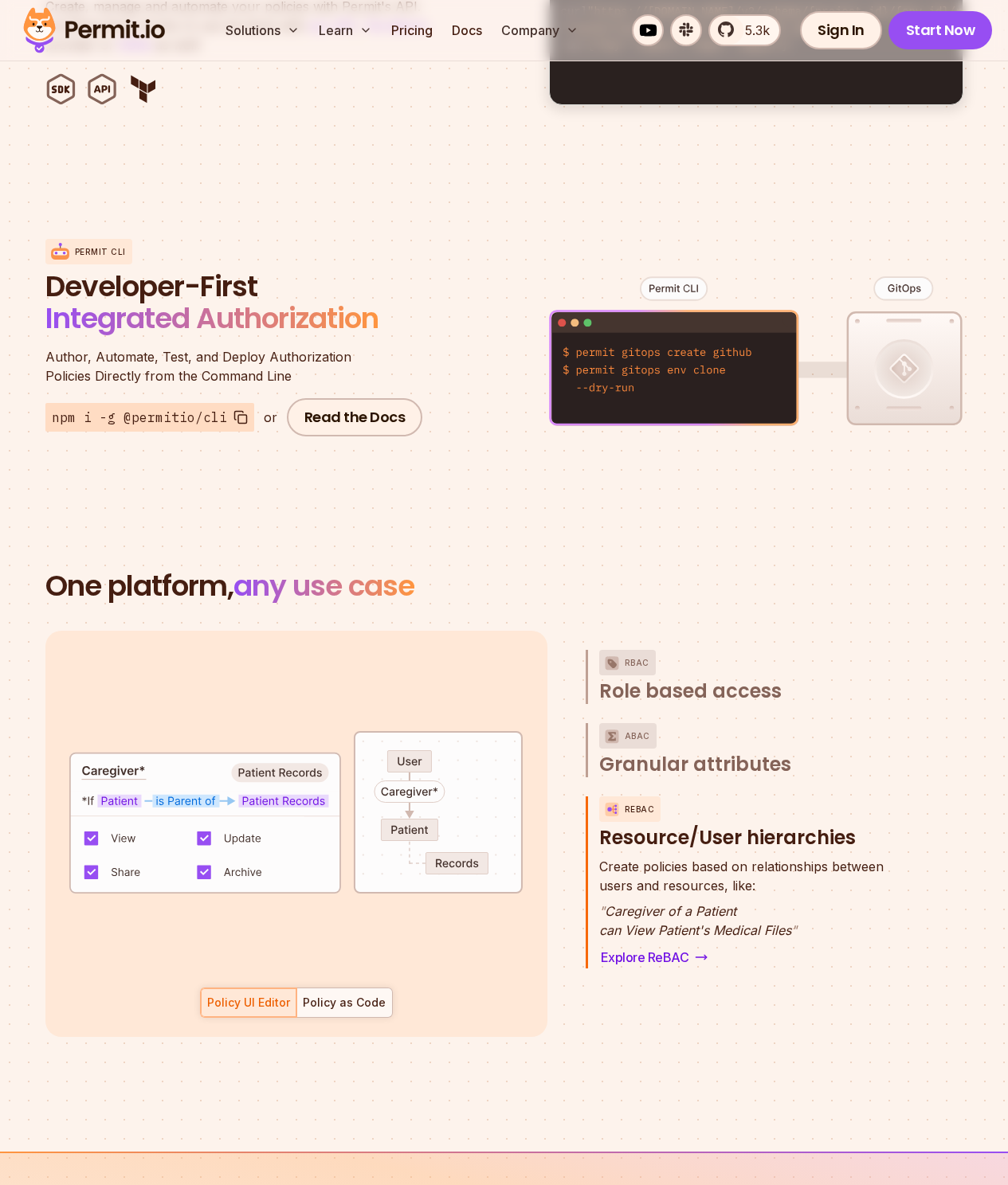
click at [656, 716] on div "RBAC Role based access ABAC Granular attributes ReBAC Resource/User hierarchies…" at bounding box center [741, 833] width 311 height 406
click at [658, 752] on span "Granular attributes" at bounding box center [695, 765] width 192 height 25
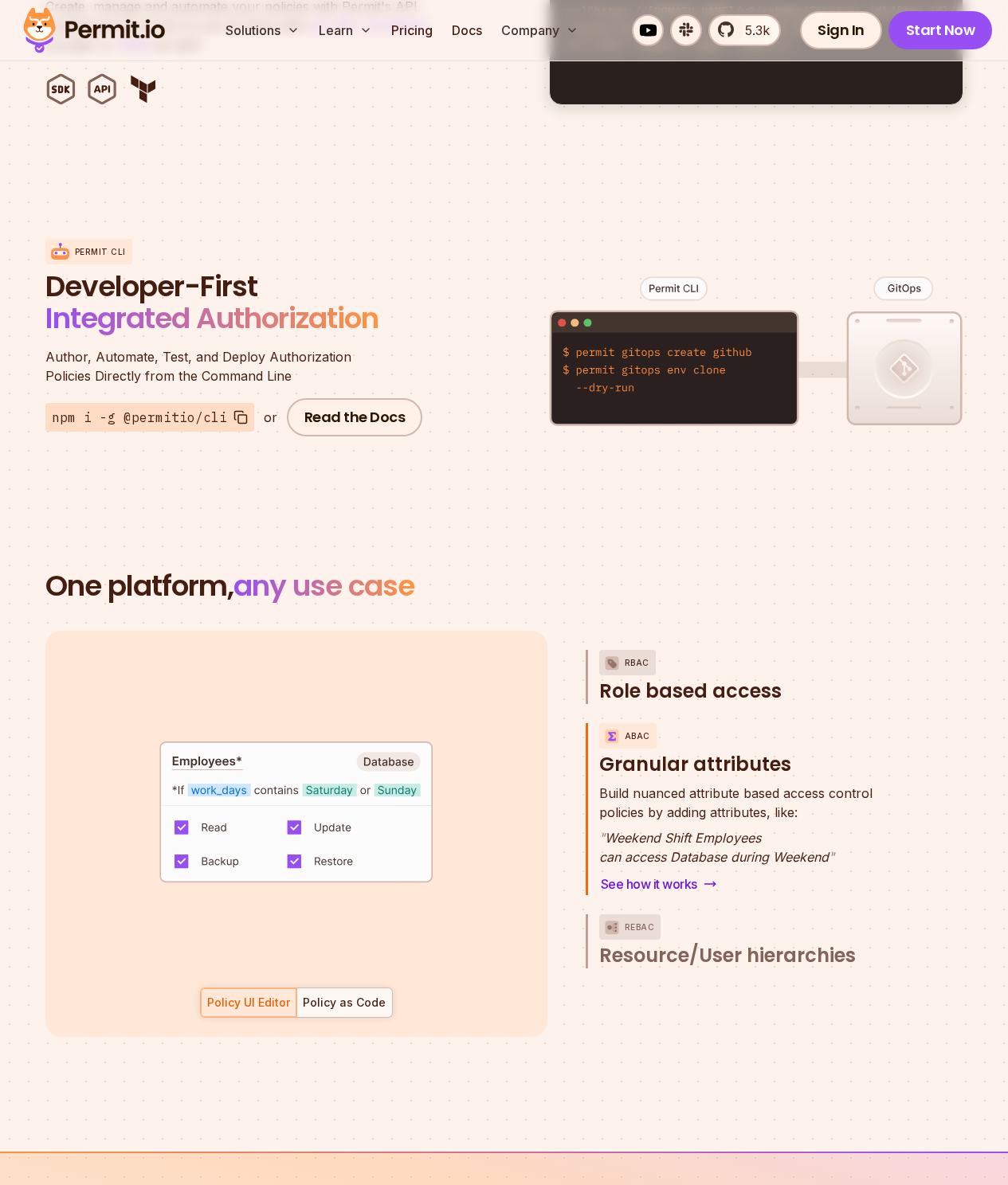
click at [659, 679] on span "Role based access" at bounding box center [690, 691] width 183 height 25
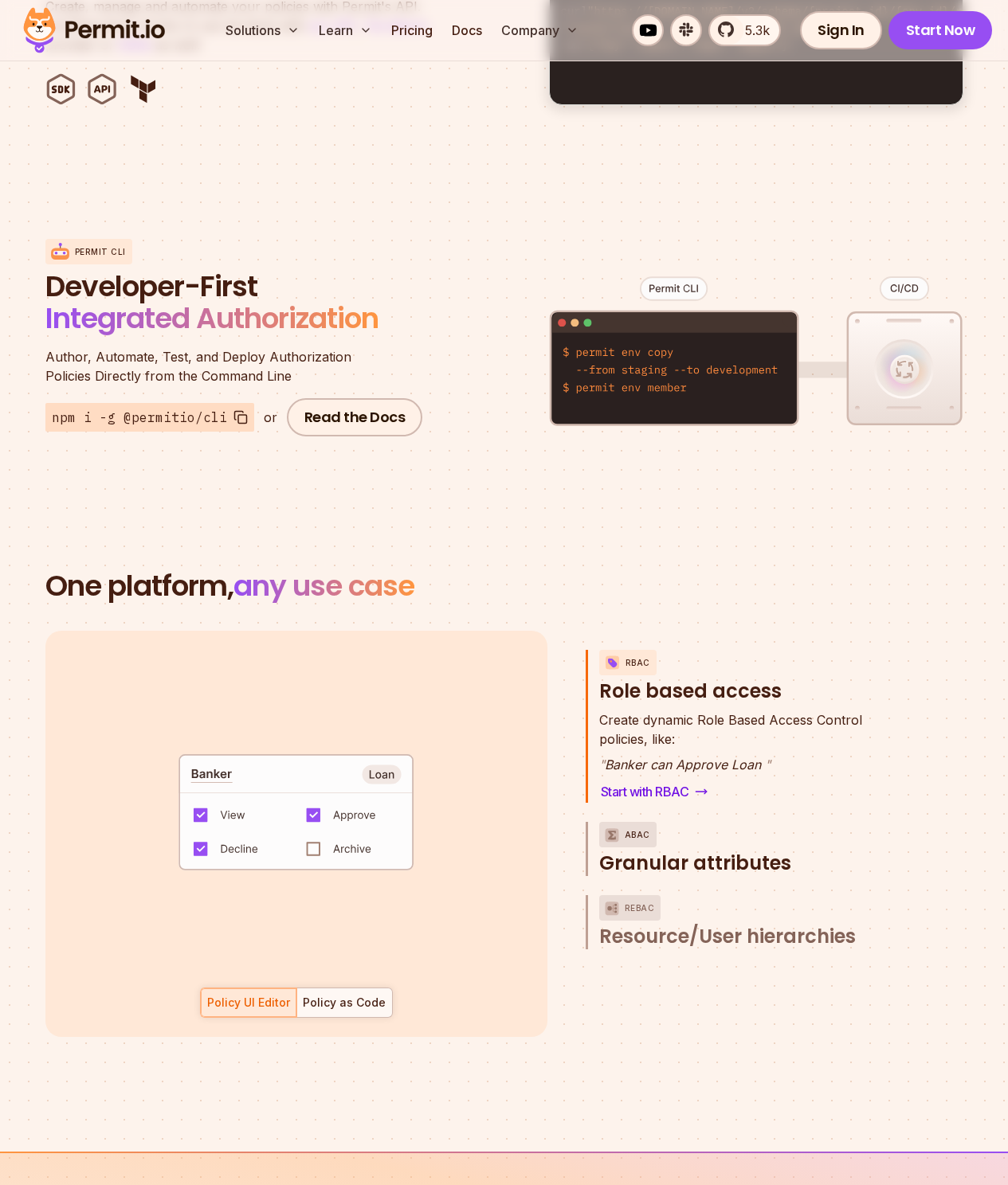
click at [641, 851] on span "Granular attributes" at bounding box center [695, 864] width 192 height 25
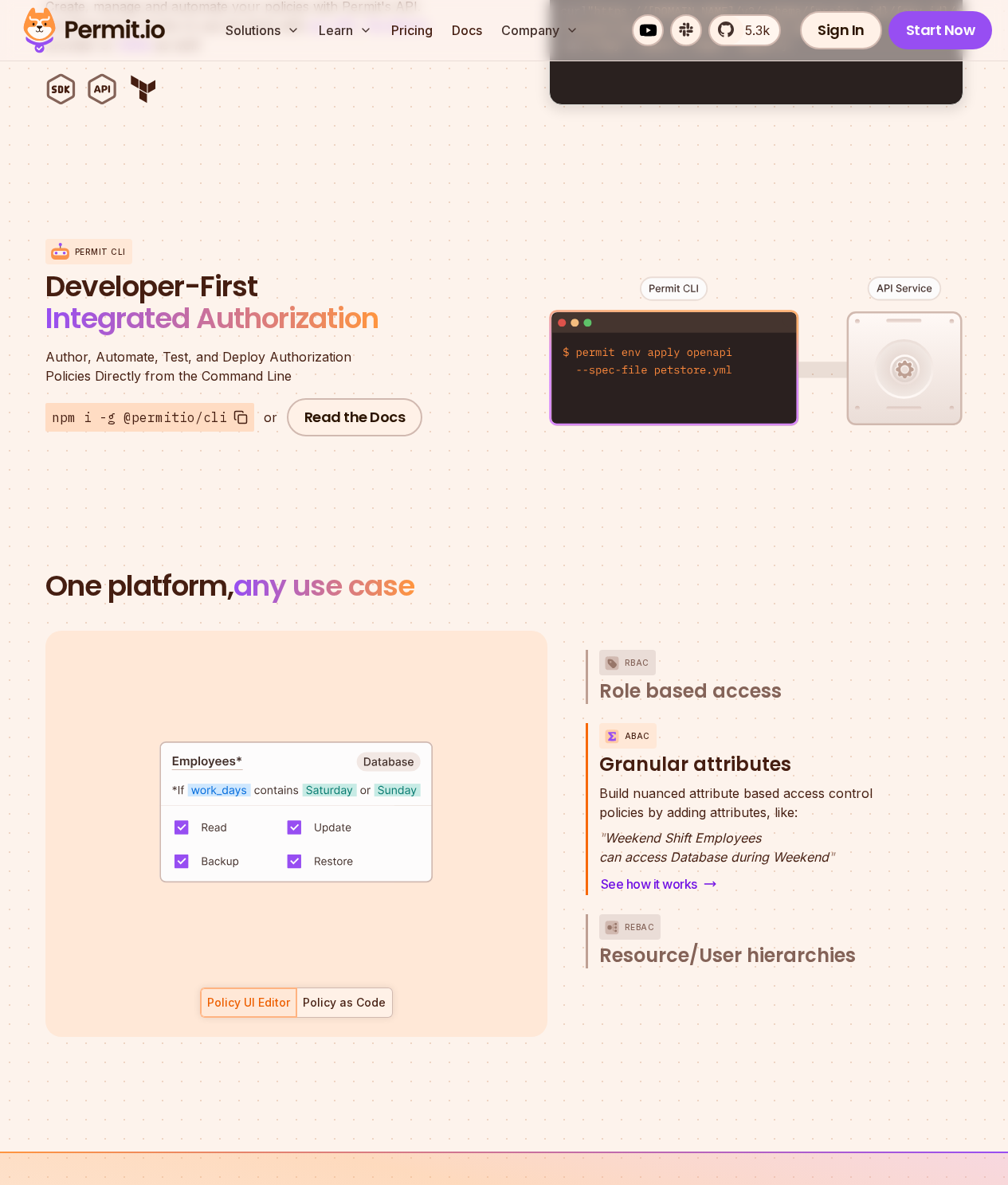
click at [367, 996] on div "Policy as Code" at bounding box center [344, 1003] width 83 height 16
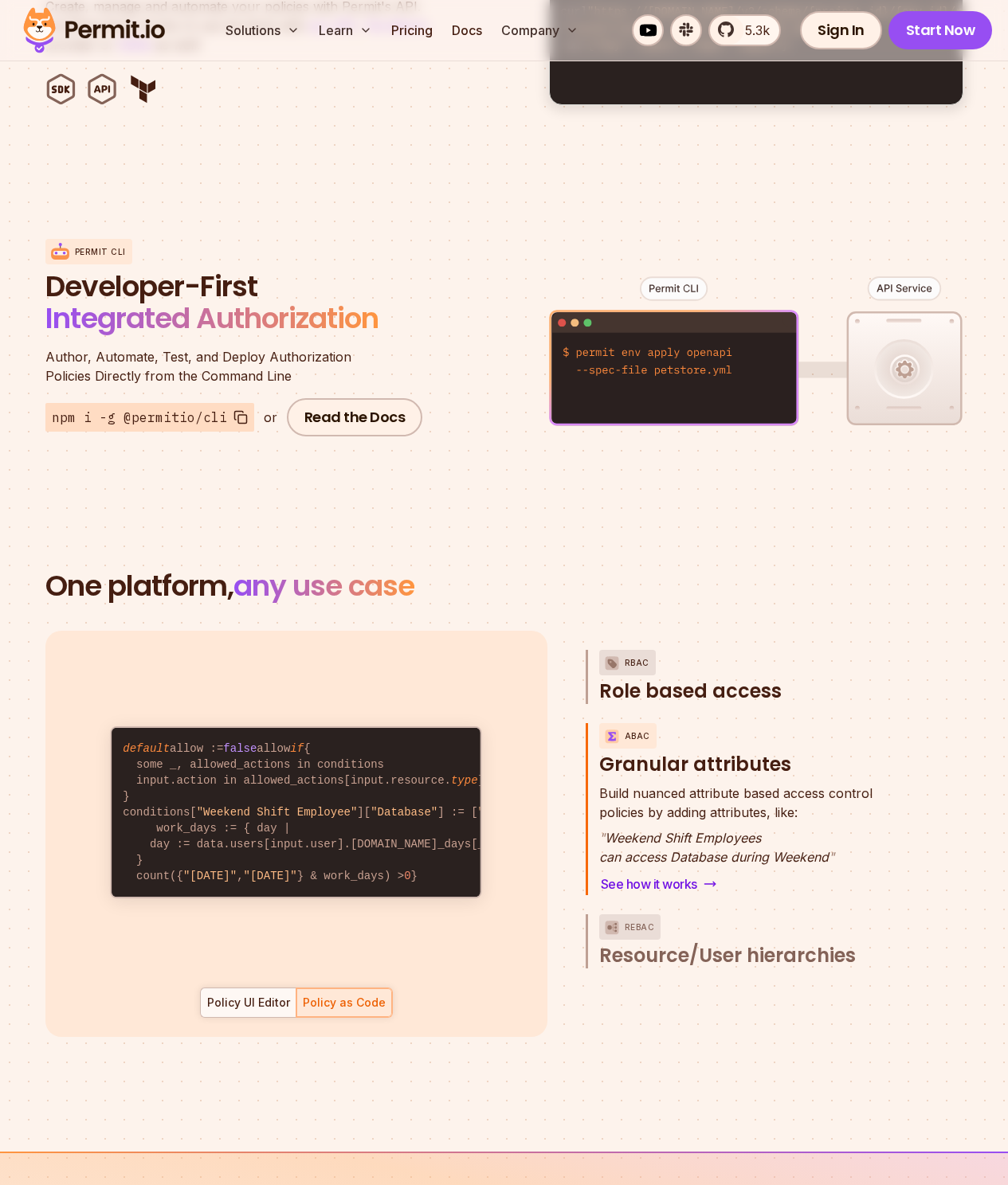
click at [652, 679] on span "Role based access" at bounding box center [690, 691] width 183 height 25
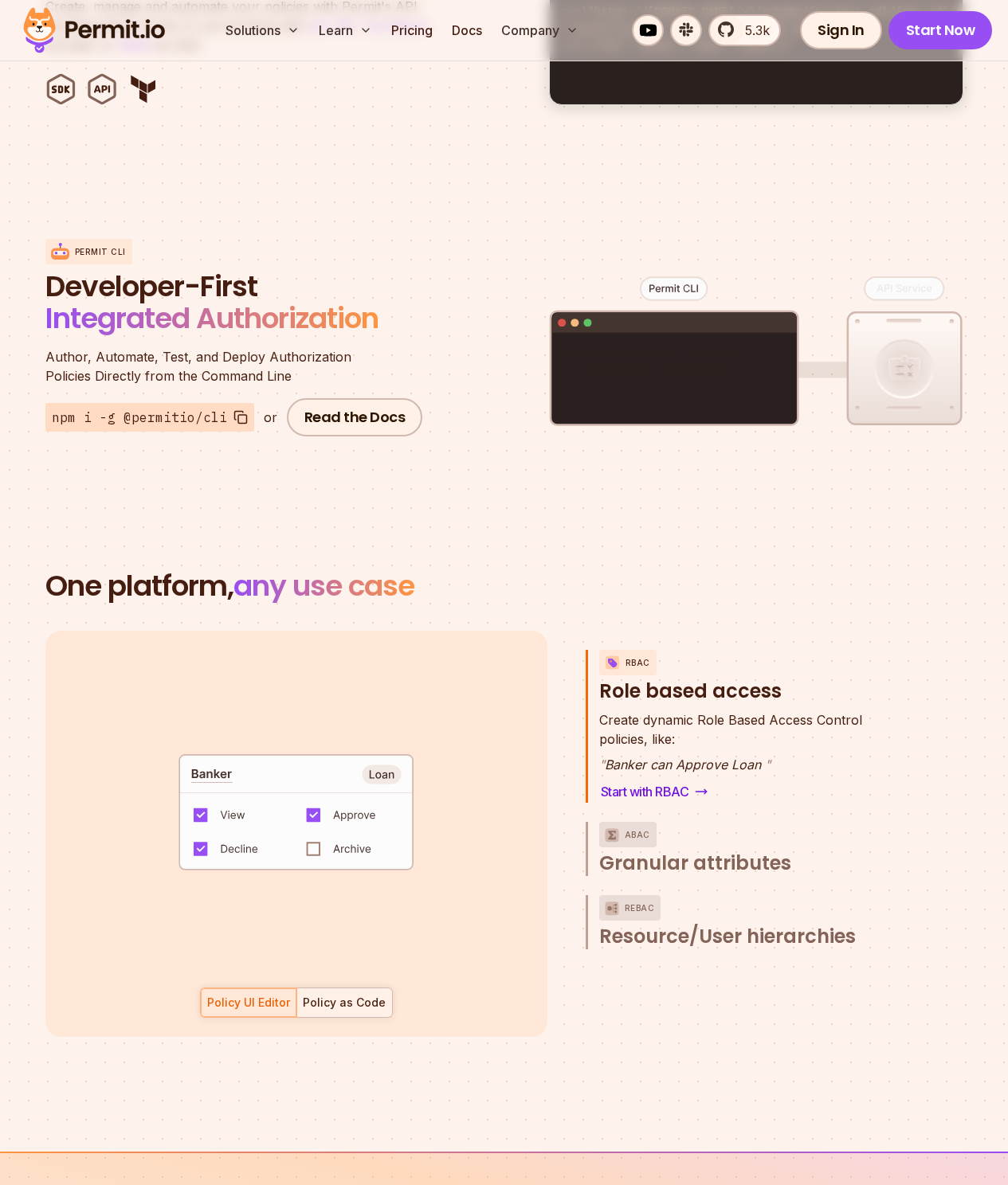
click at [335, 996] on div "Policy as Code" at bounding box center [344, 1003] width 83 height 16
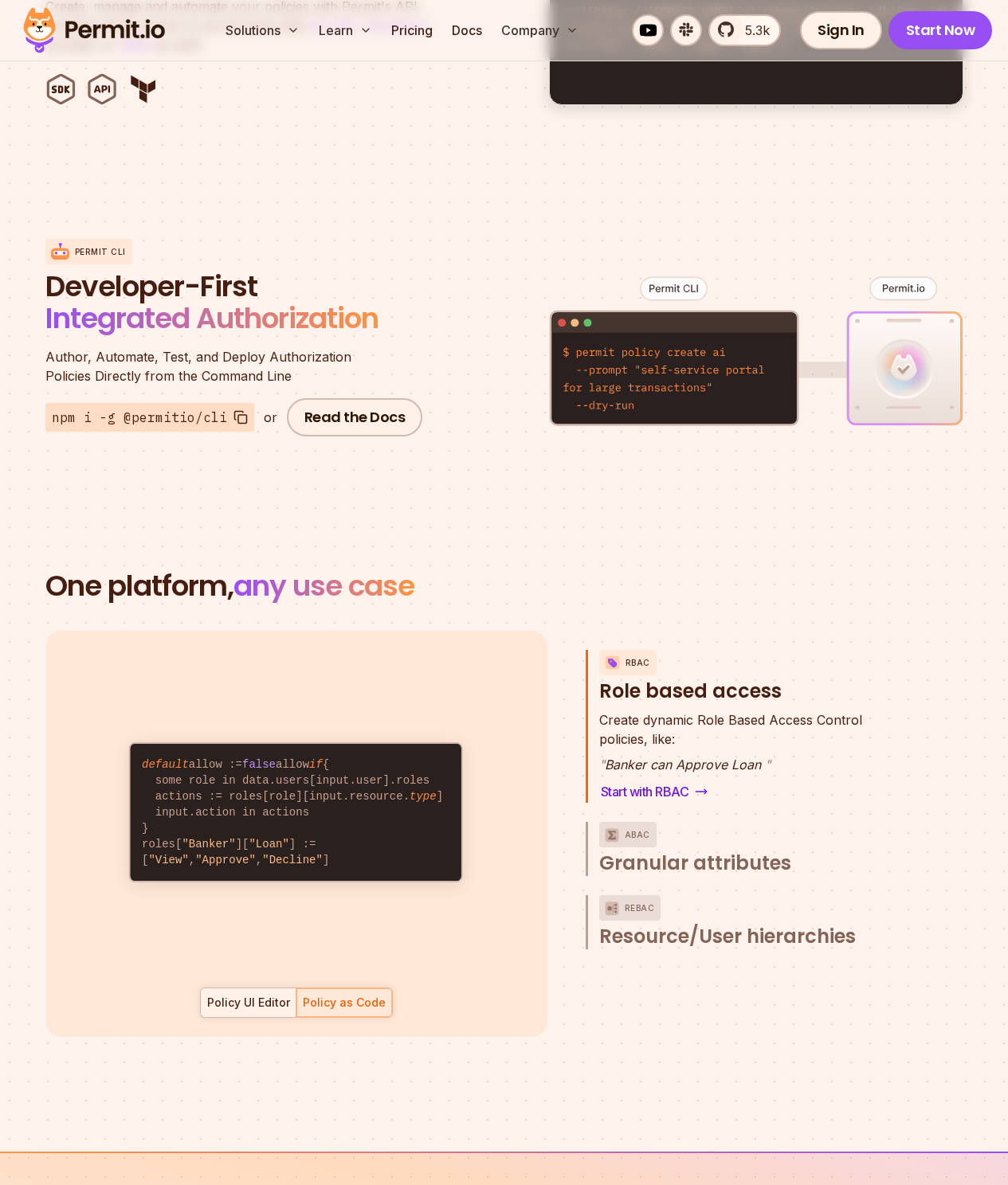
click at [256, 989] on div at bounding box center [248, 1003] width 95 height 28
